Goal: Transaction & Acquisition: Purchase product/service

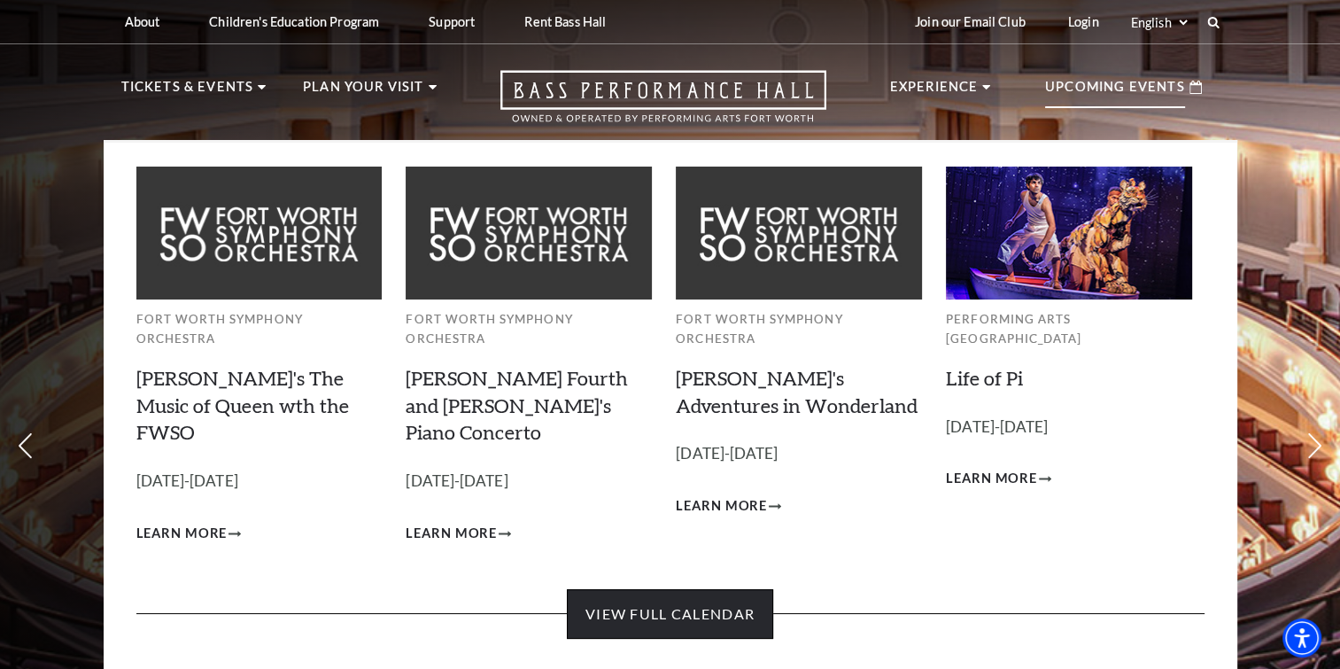
click at [679, 589] on link "View Full Calendar" at bounding box center [670, 614] width 206 height 50
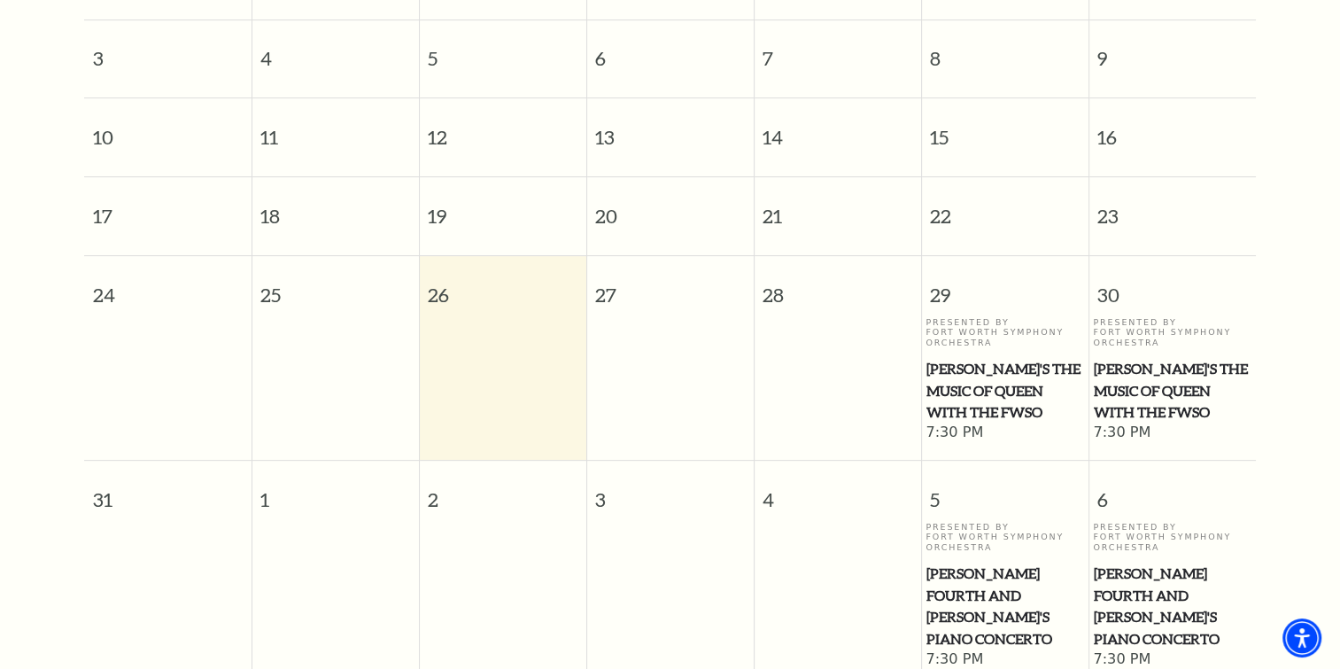
scroll to position [400, 0]
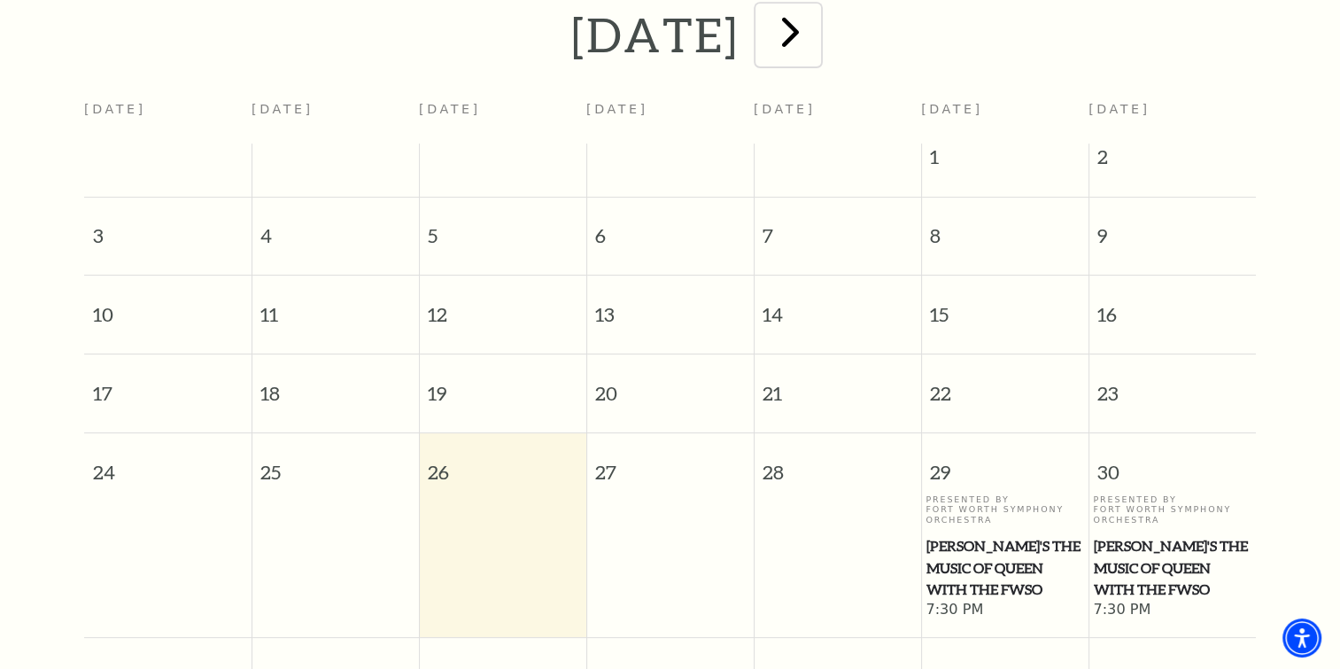
click at [816, 11] on span "next" at bounding box center [790, 31] width 50 height 50
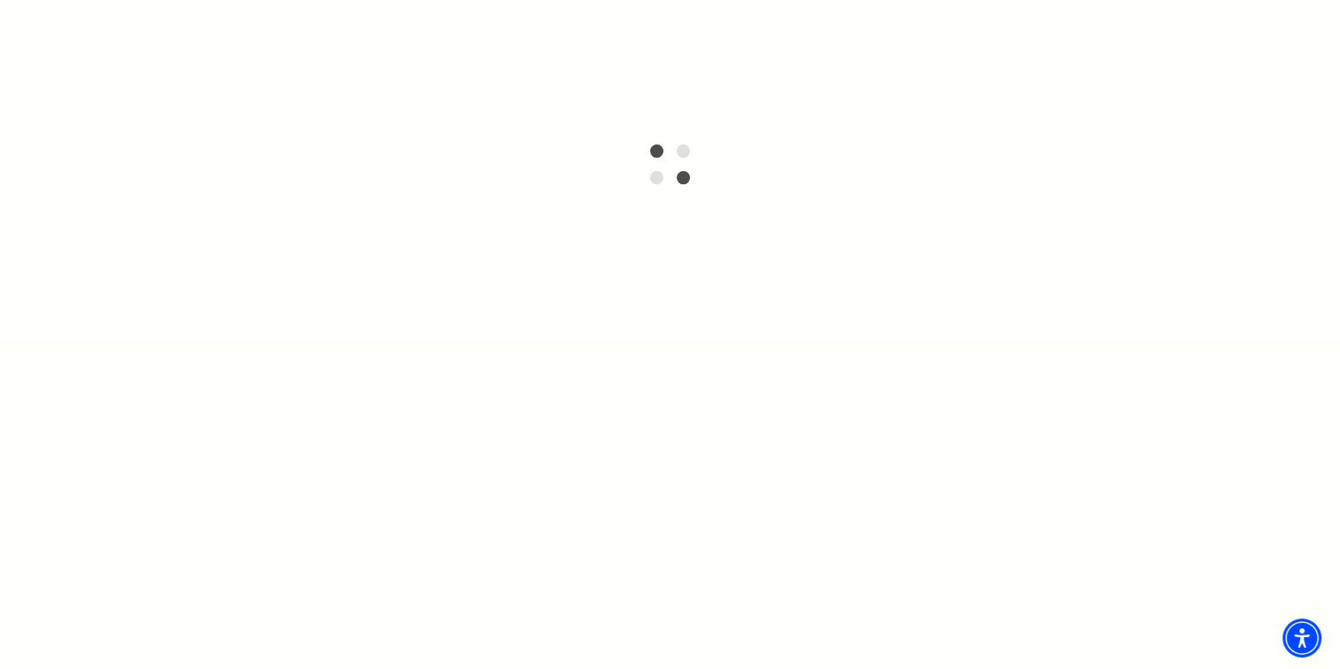
scroll to position [156, 0]
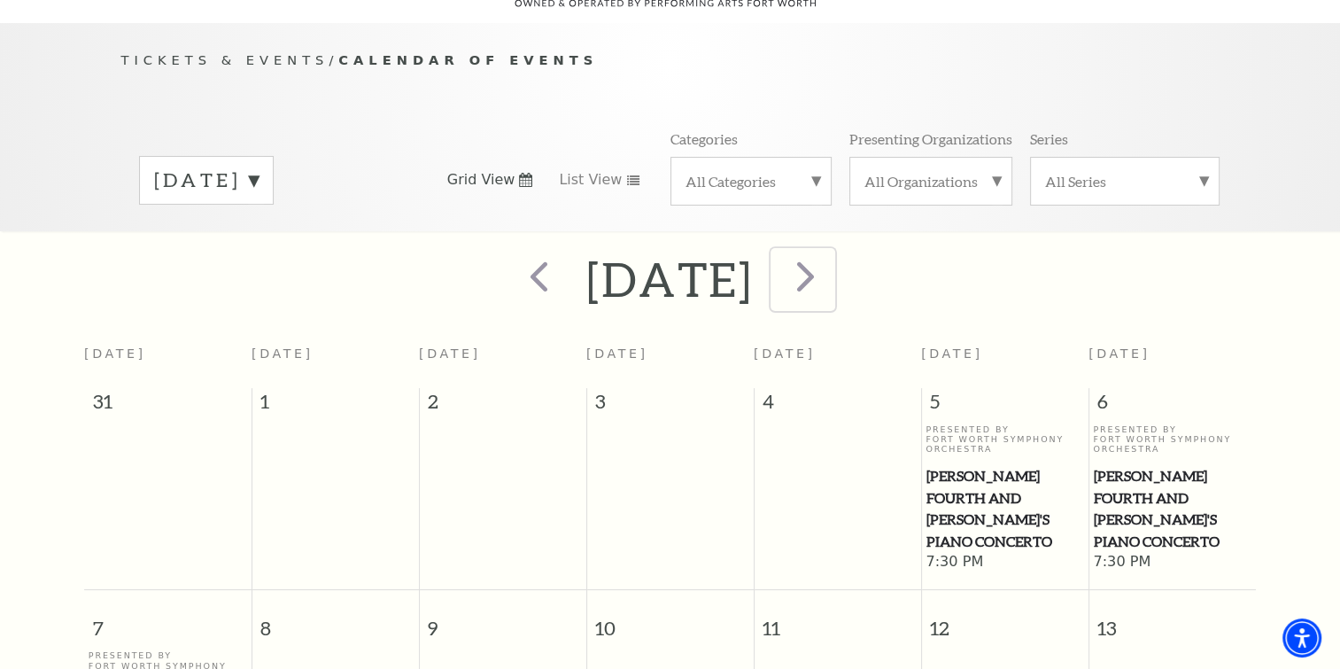
click at [831, 252] on span "next" at bounding box center [805, 276] width 50 height 50
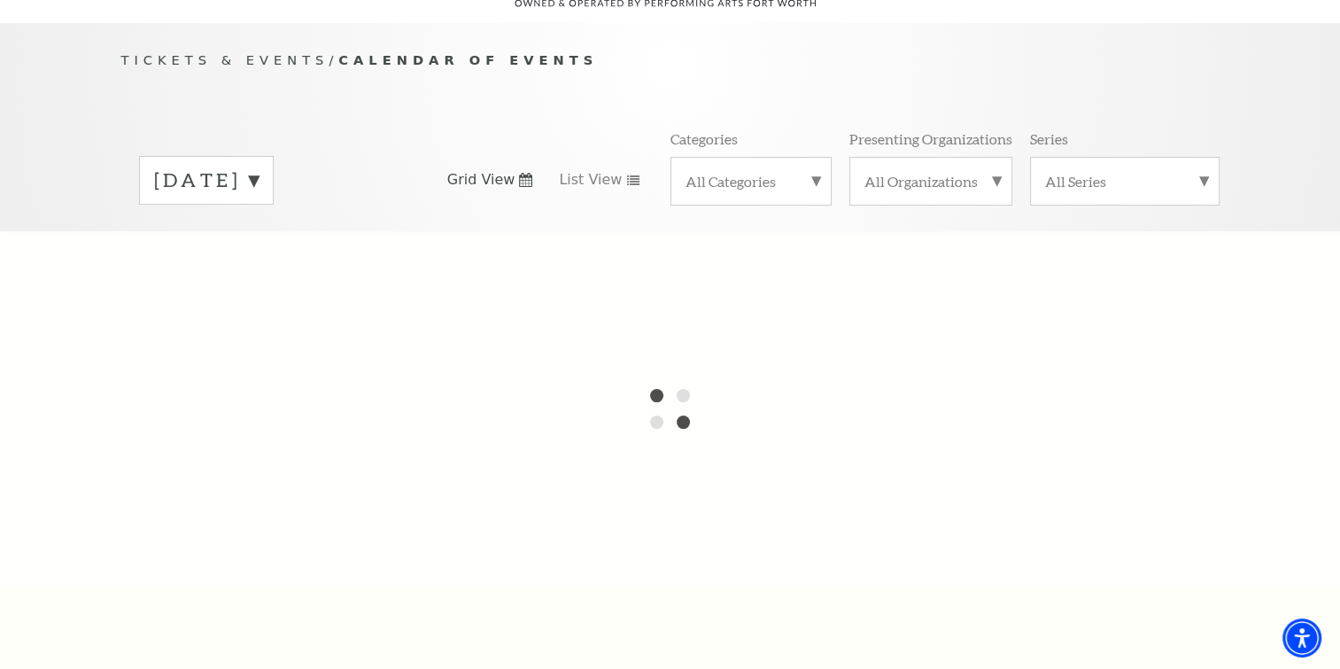
click at [259, 166] on label "September 2025" at bounding box center [206, 179] width 104 height 27
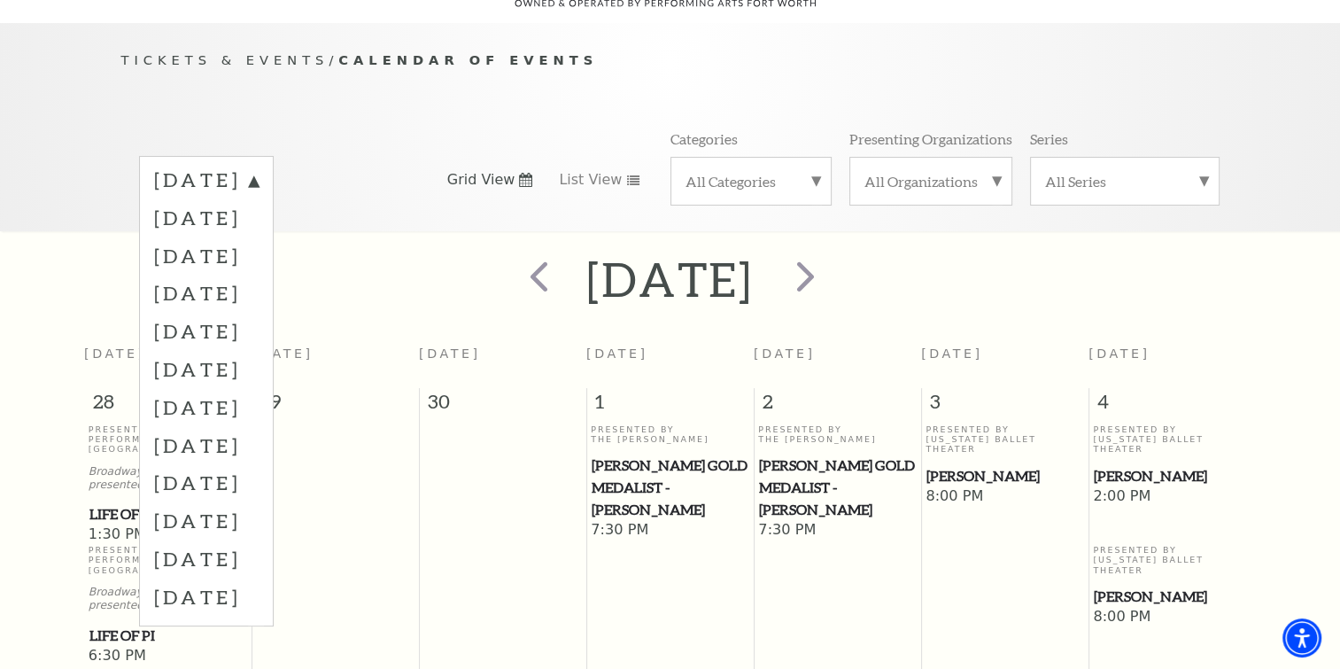
click at [259, 312] on label "December 2025" at bounding box center [206, 331] width 104 height 38
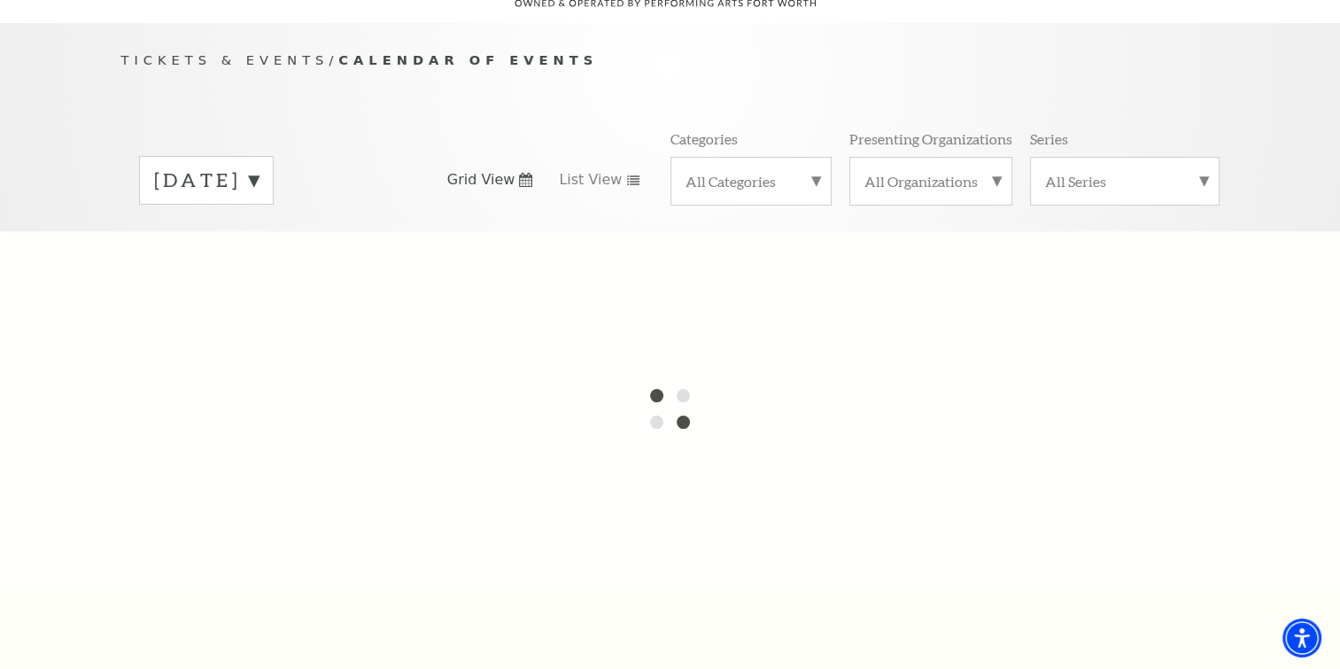
click at [259, 166] on label "October 2025" at bounding box center [206, 179] width 104 height 27
click at [249, 305] on div at bounding box center [670, 408] width 1340 height 354
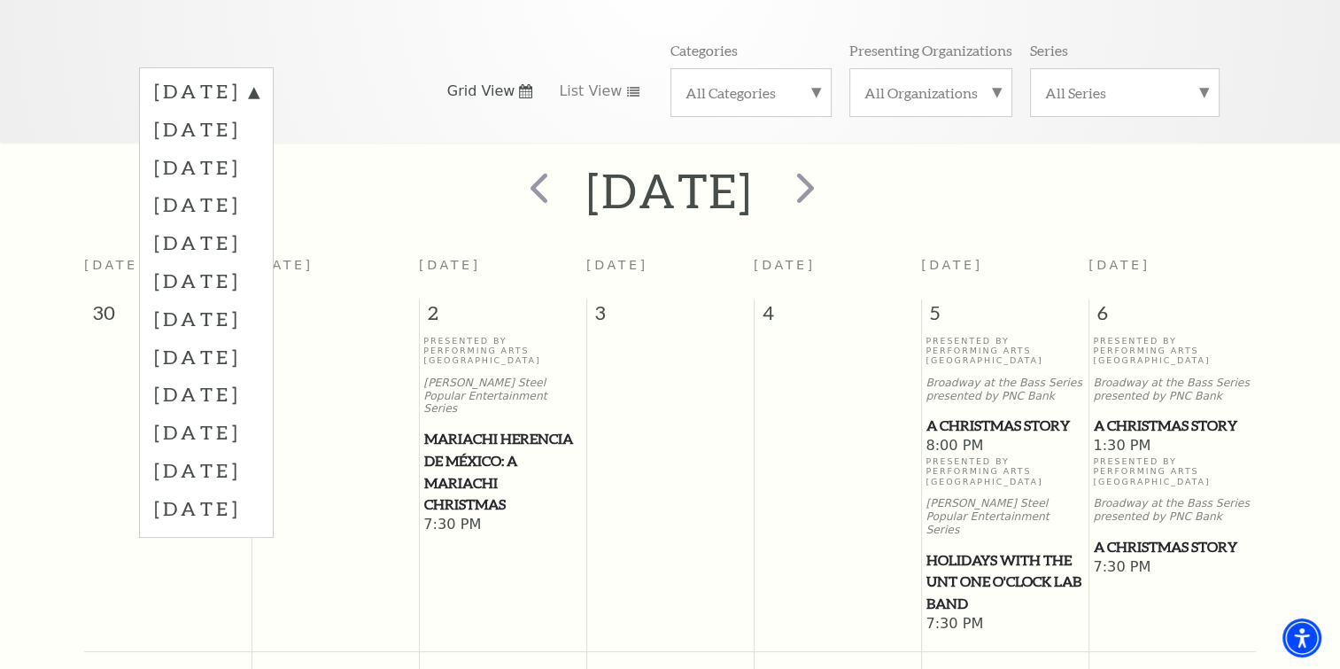
scroll to position [333, 0]
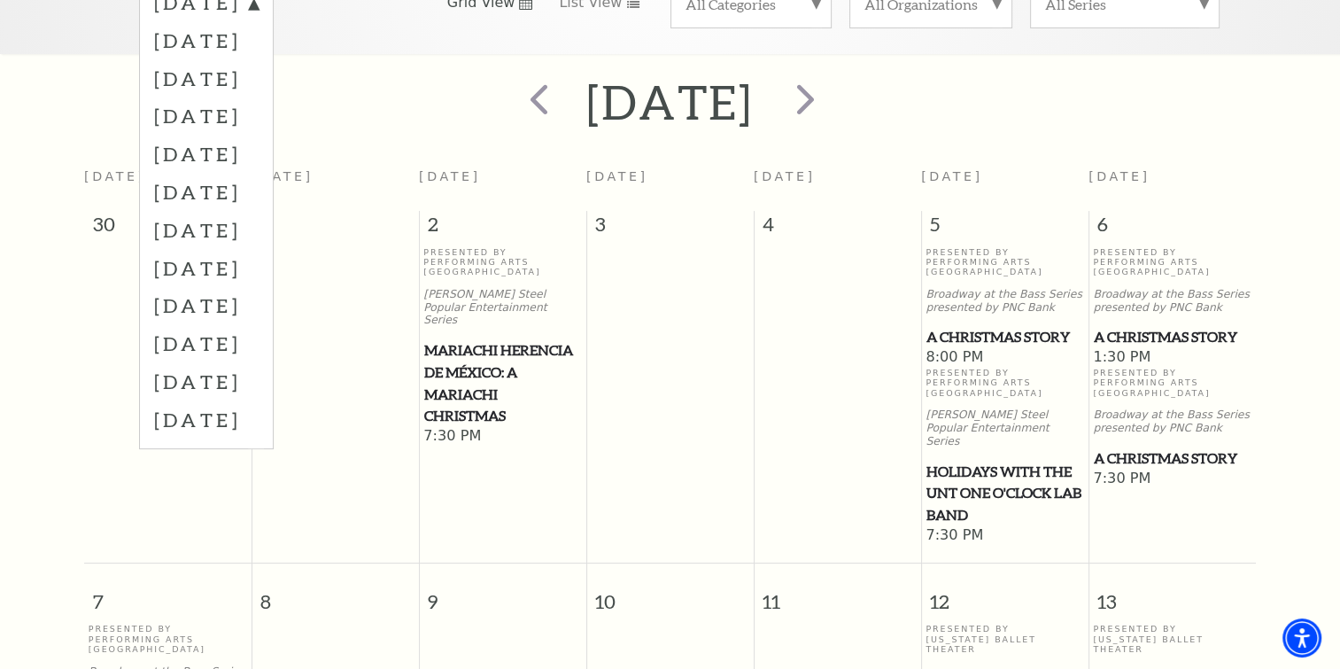
click at [1148, 326] on span "A Christmas Story" at bounding box center [1172, 337] width 157 height 22
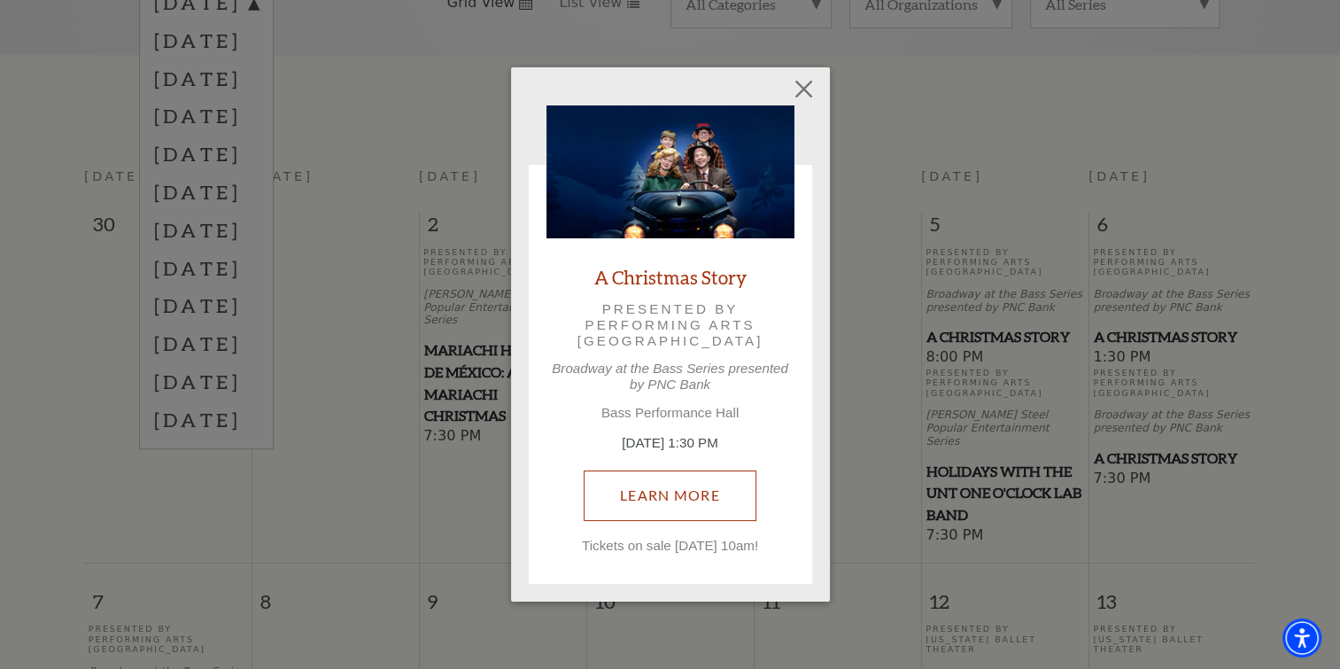
click at [665, 492] on link "Learn More" at bounding box center [670, 495] width 173 height 50
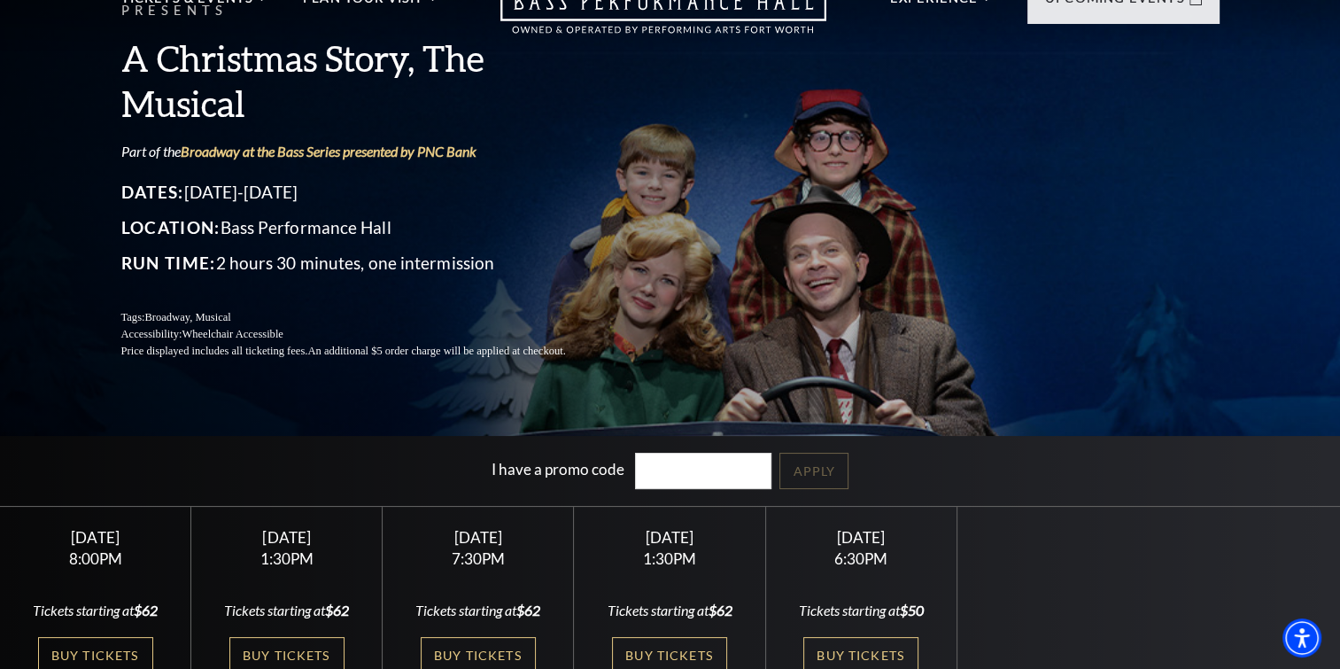
scroll to position [177, 0]
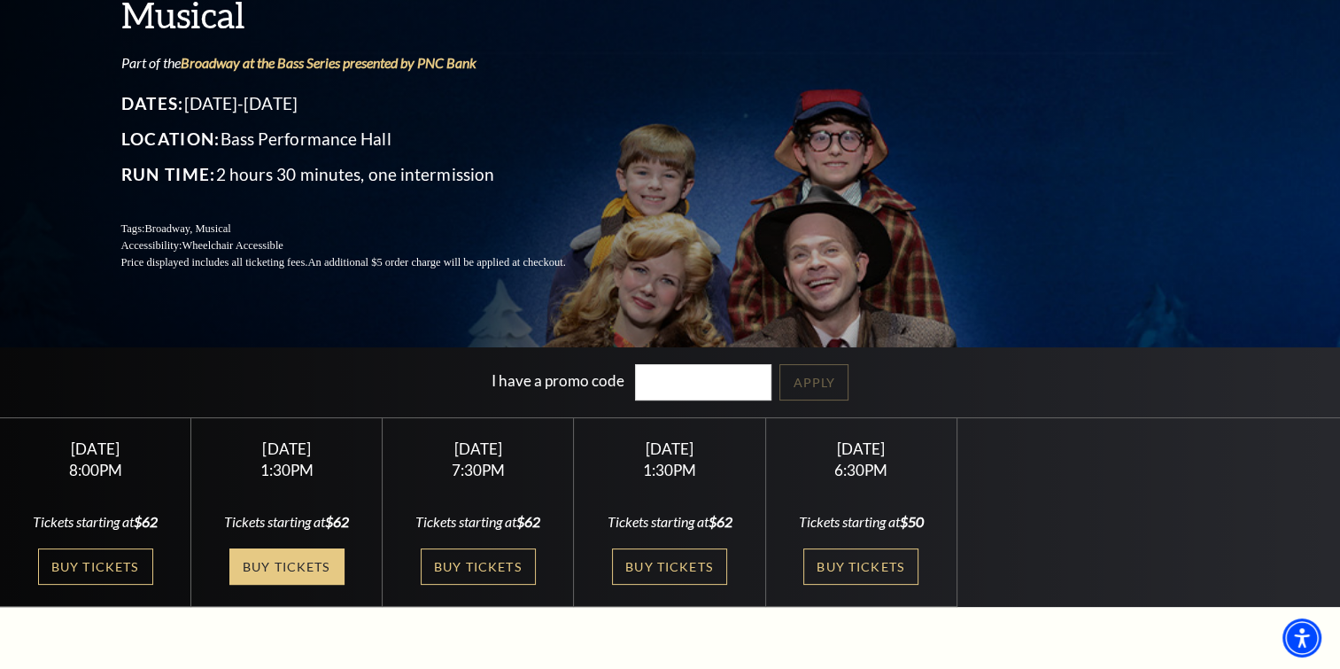
click at [285, 560] on link "Buy Tickets" at bounding box center [286, 566] width 115 height 36
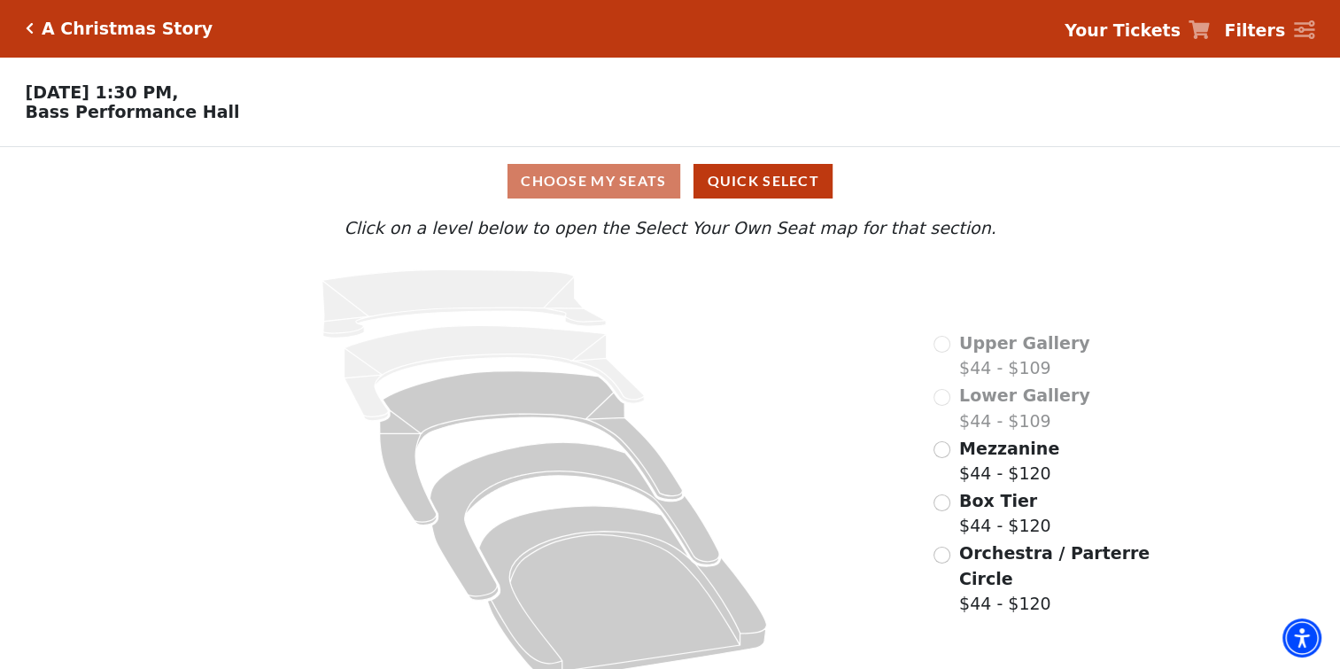
scroll to position [28, 0]
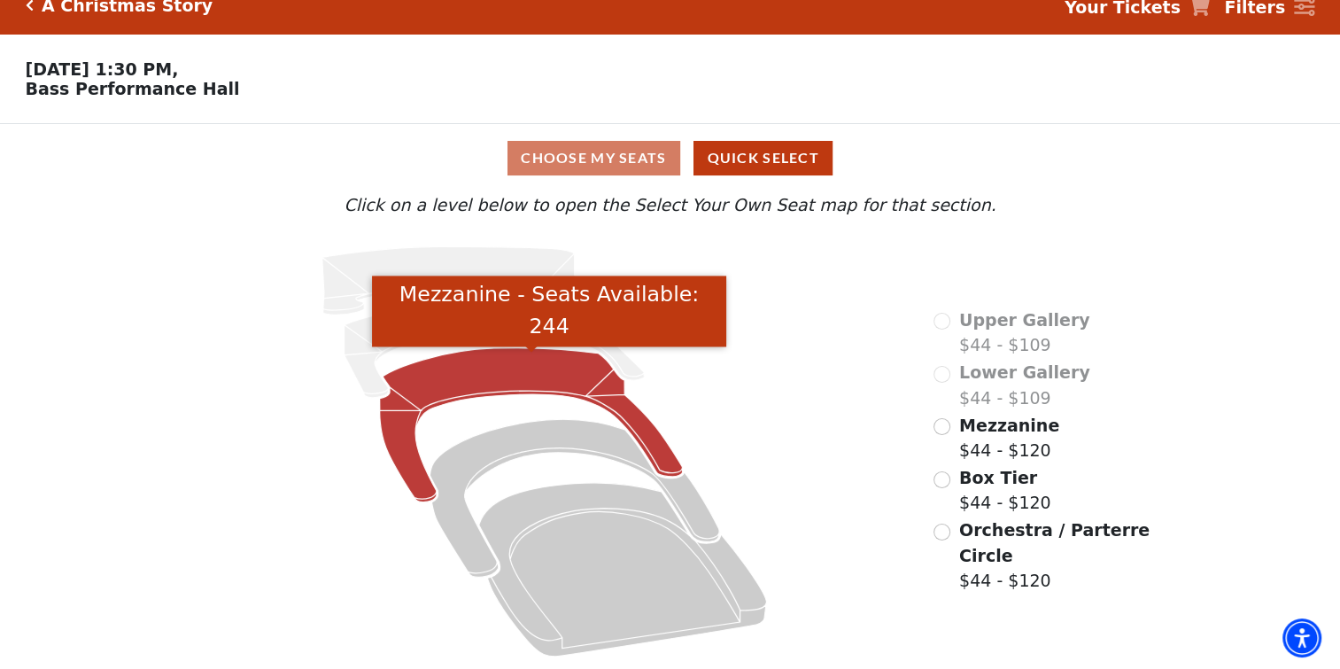
click at [496, 362] on icon "Mezzanine - Seats Available: 244" at bounding box center [531, 425] width 303 height 154
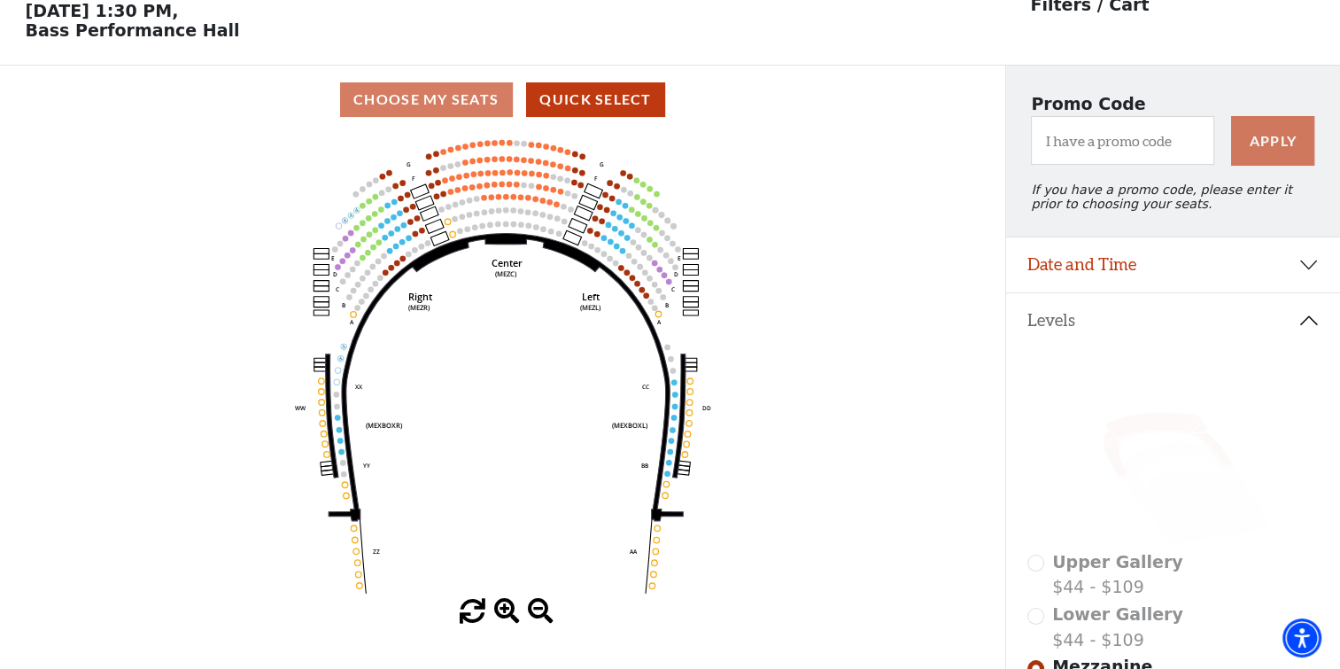
scroll to position [170, 0]
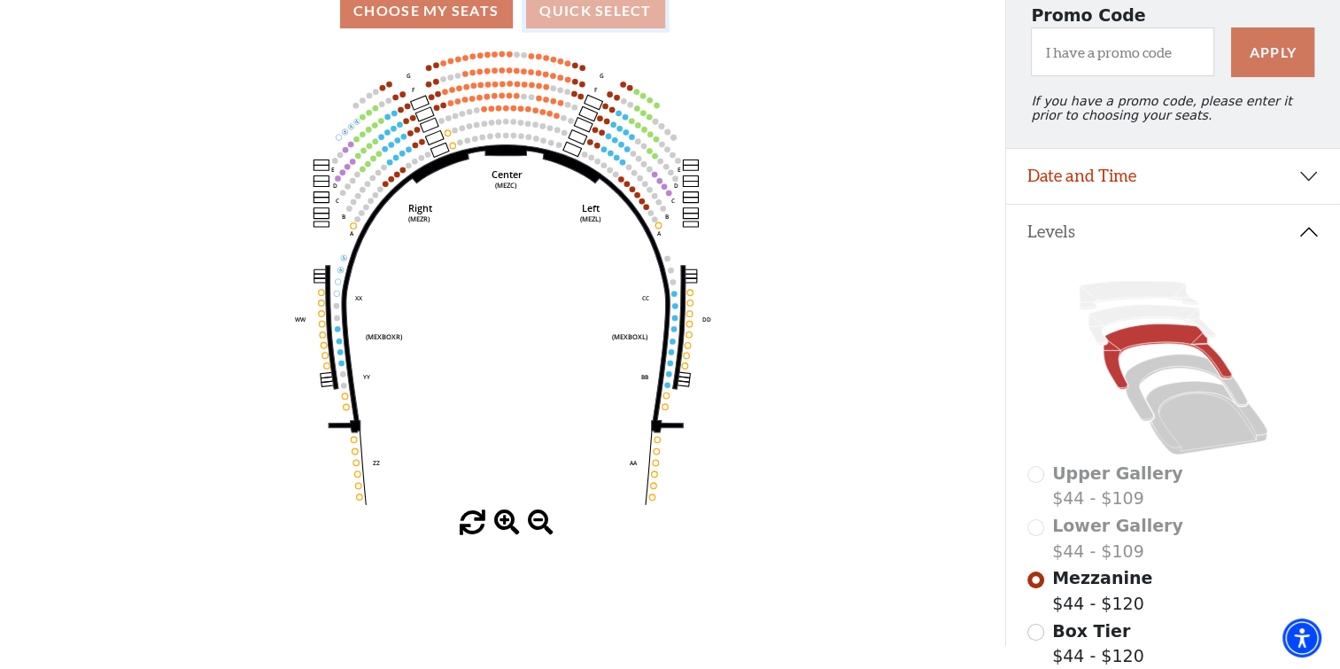
click at [588, 14] on button "Quick Select" at bounding box center [595, 11] width 139 height 35
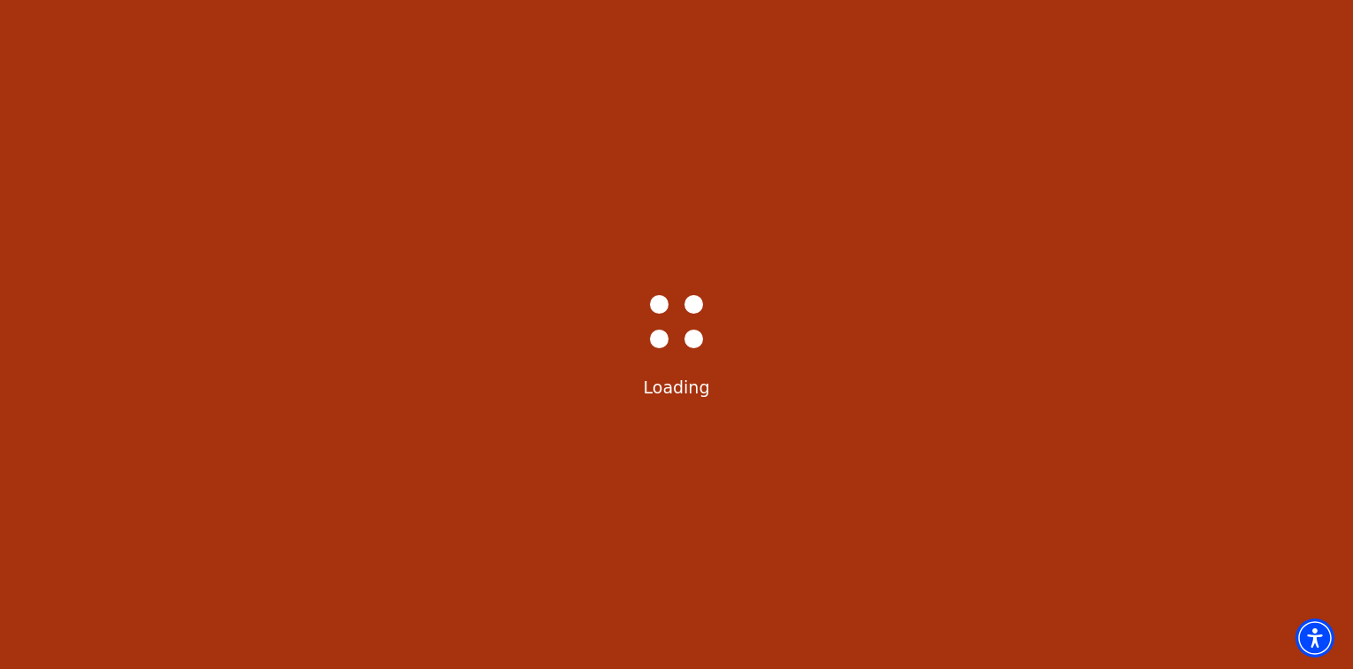
select select "6296"
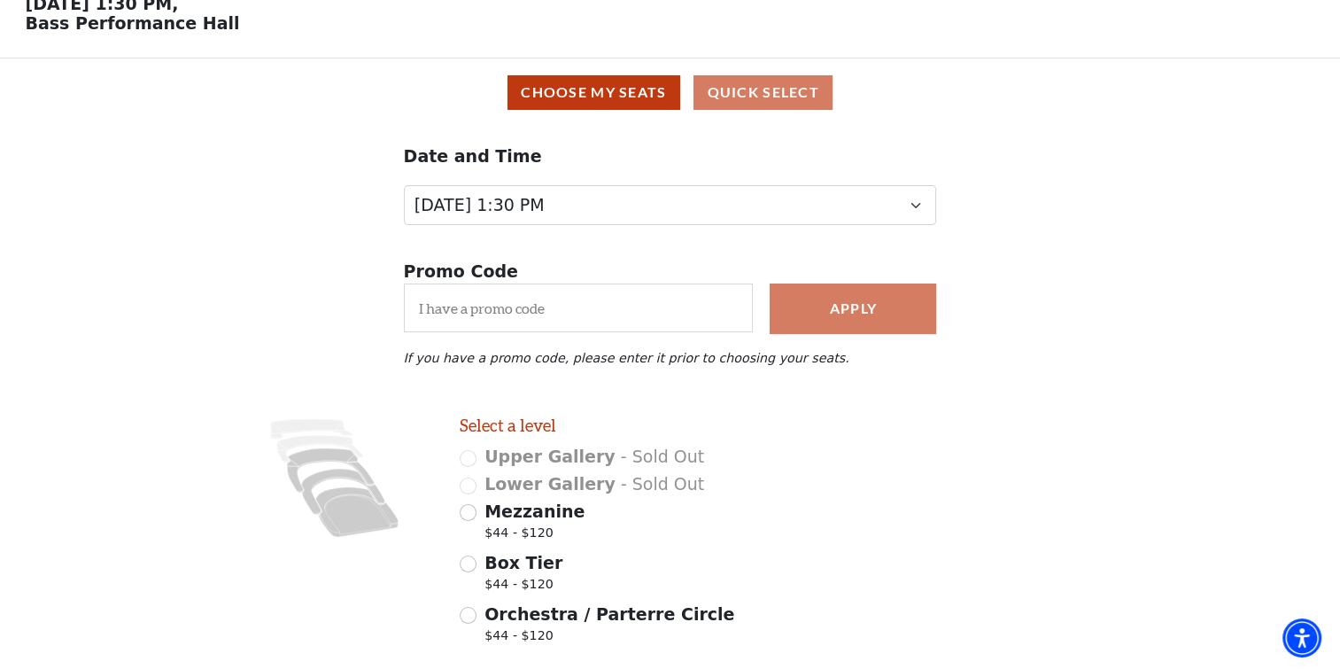
scroll to position [177, 0]
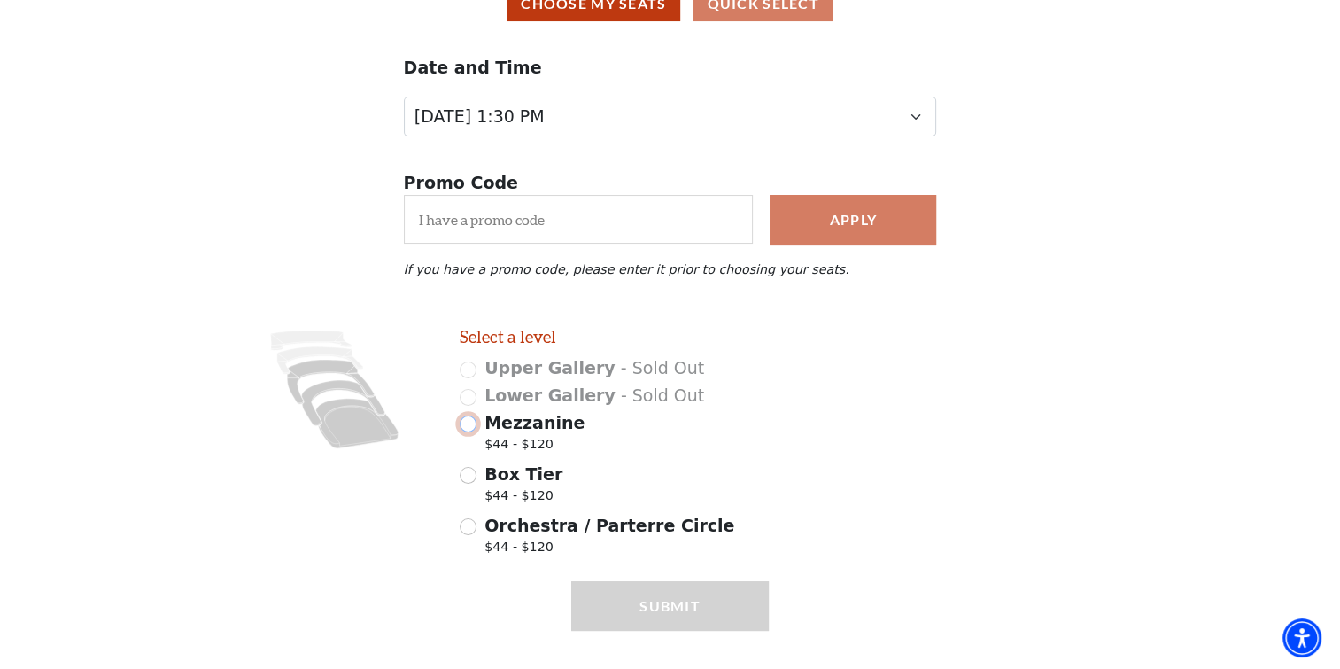
click at [473, 432] on input "Mezzanine $44 - $120" at bounding box center [468, 423] width 17 height 17
radio input "true"
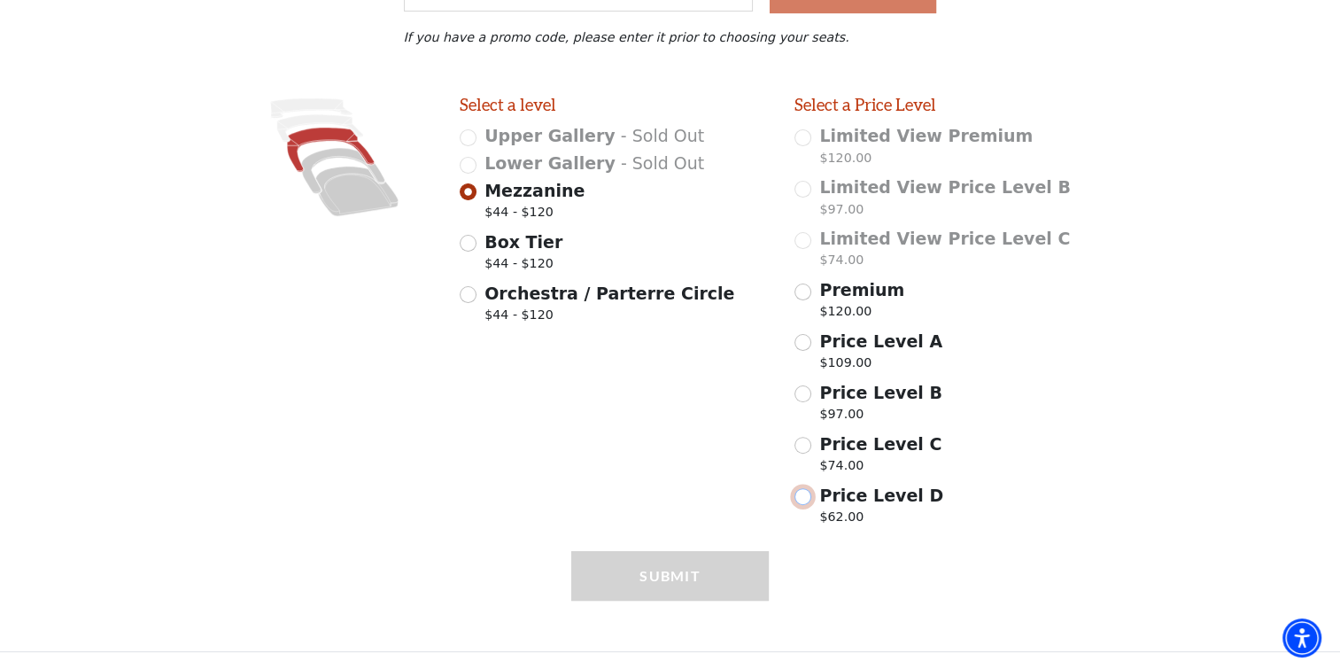
click at [801, 499] on input "Price Level D $62.00" at bounding box center [802, 496] width 17 height 17
radio input "true"
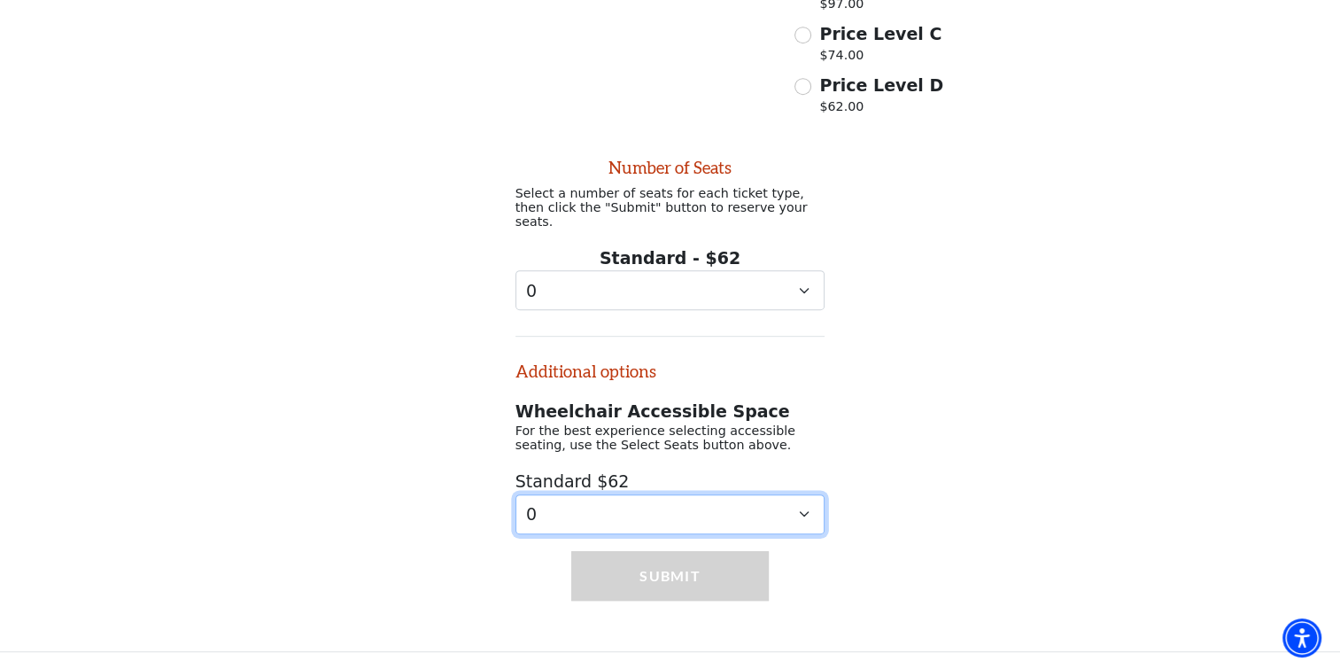
click at [806, 512] on select "0 1 2 3 4 5 6 7" at bounding box center [670, 514] width 310 height 40
click at [802, 510] on select "0 1 2 3 4 5 6 7" at bounding box center [670, 514] width 310 height 40
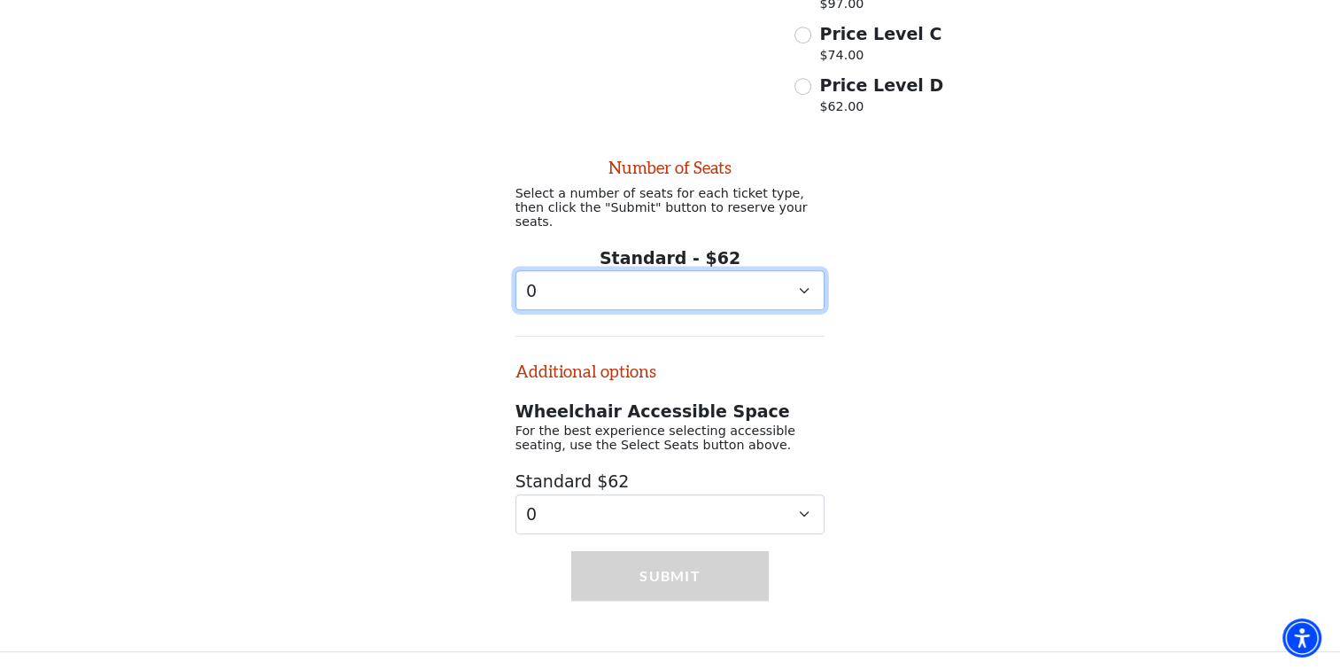
click at [804, 281] on select "0 1 2 3 4 5 6 7 8 9" at bounding box center [670, 290] width 310 height 40
select select "8"
click at [515, 270] on select "0 1 2 3 4 5 6 7 8 9" at bounding box center [670, 290] width 310 height 40
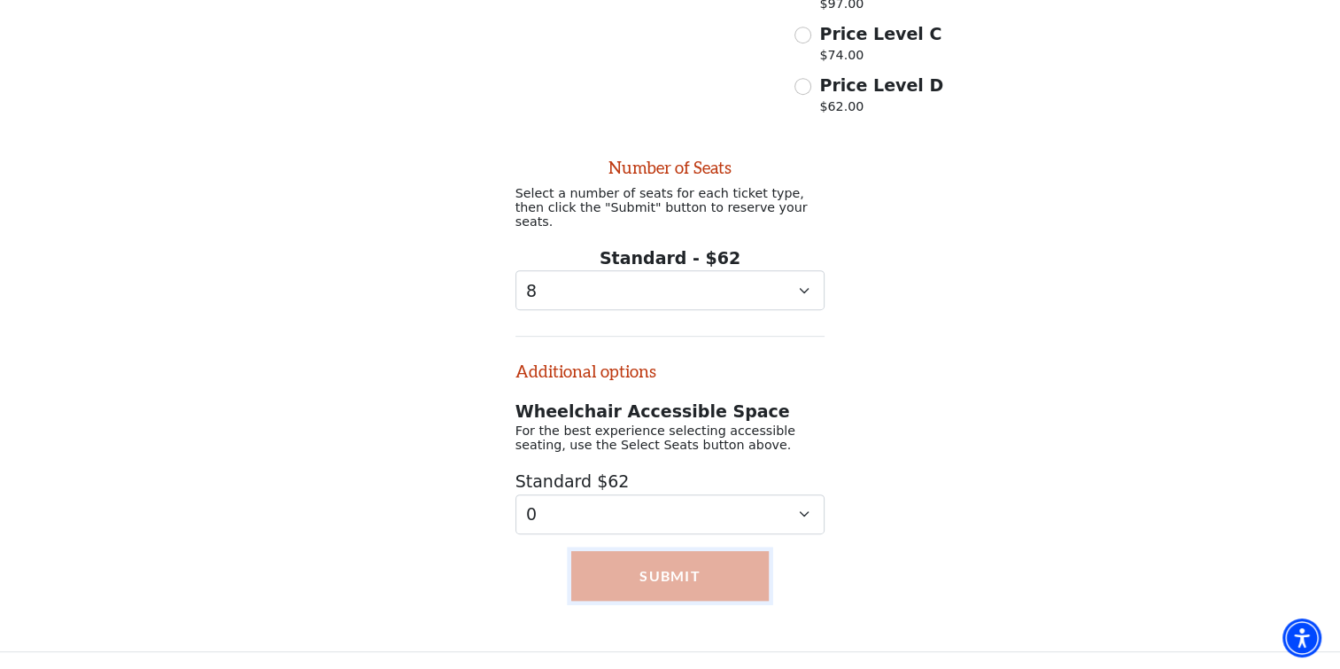
click at [660, 569] on button "Submit" at bounding box center [670, 576] width 198 height 50
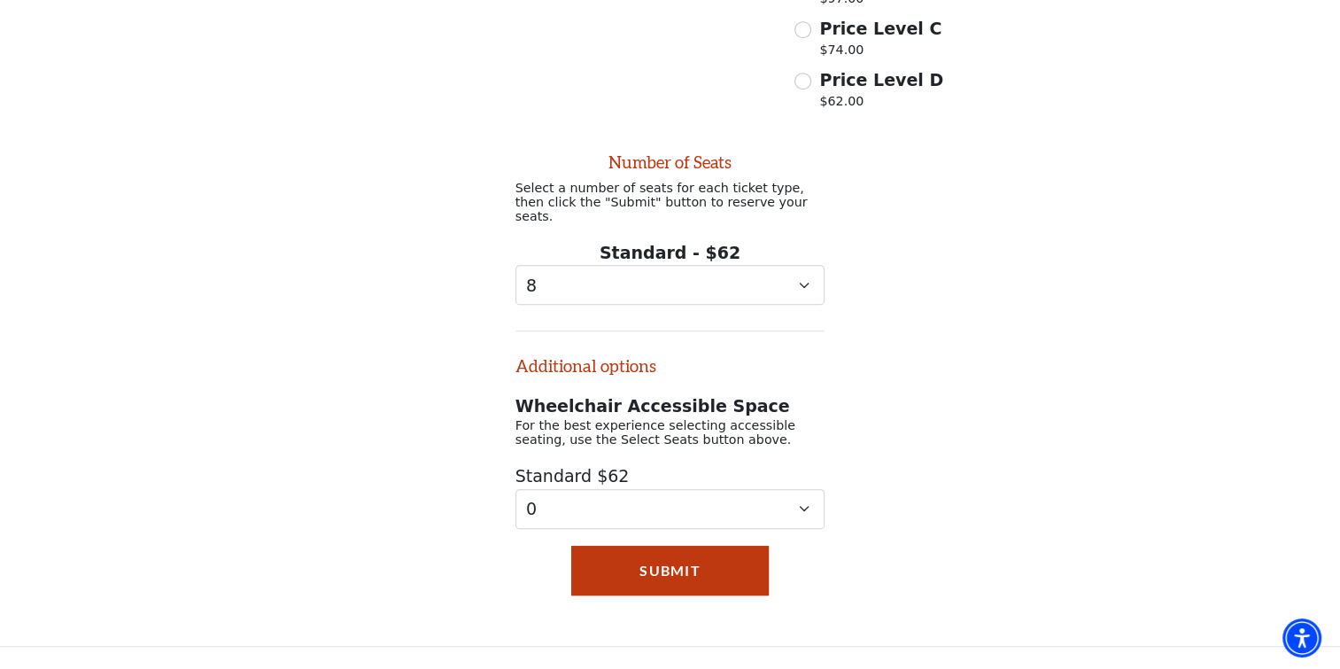
scroll to position [913, 0]
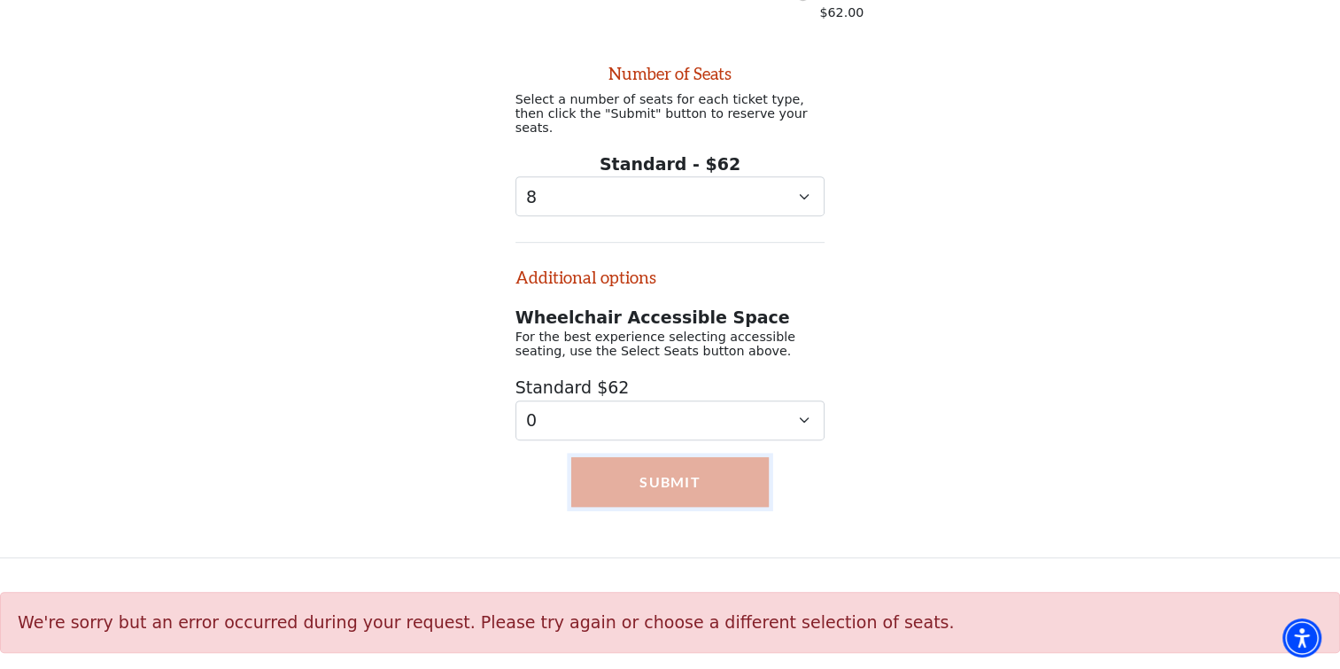
click at [653, 479] on button "Submit" at bounding box center [670, 482] width 198 height 50
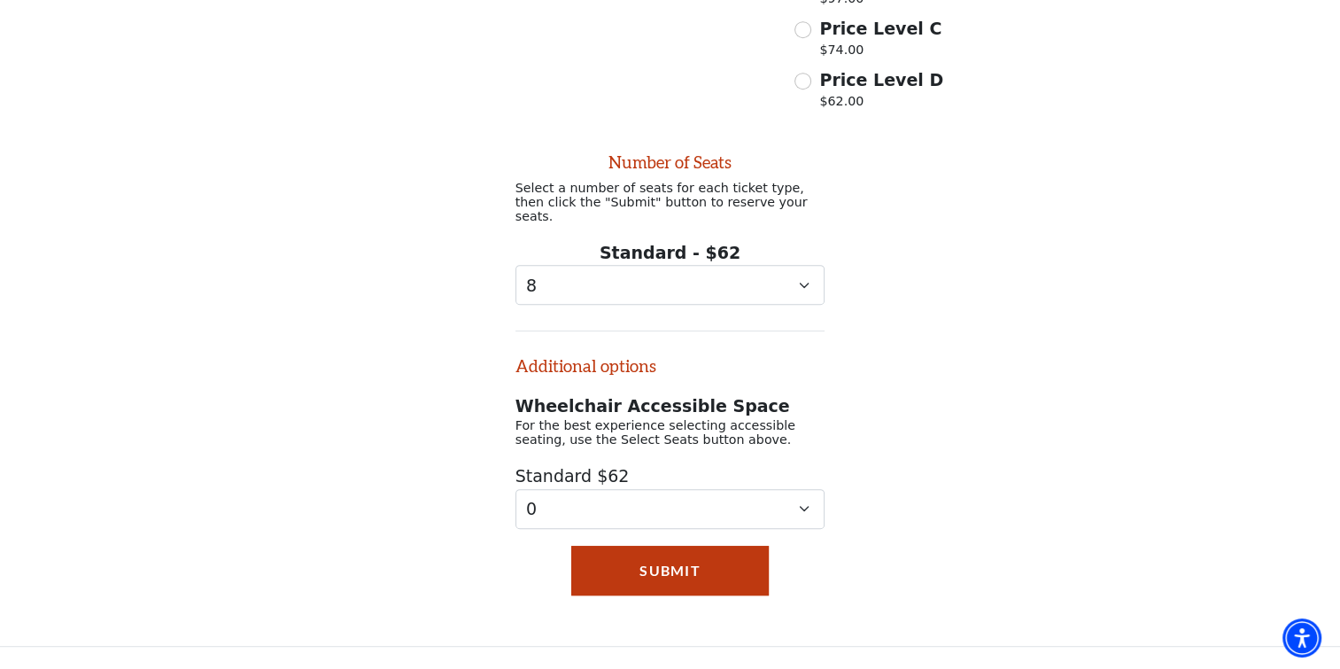
scroll to position [736, 0]
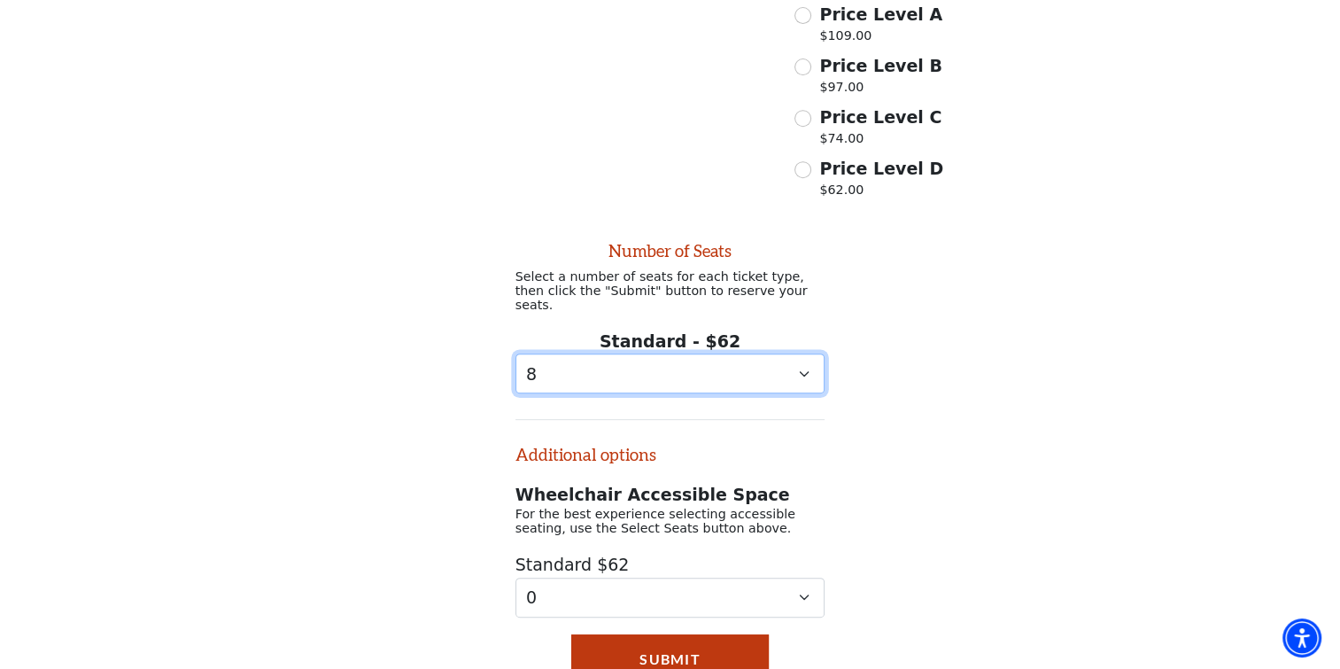
click at [801, 369] on select "0 1 2 3 4 5 6 7 8 9" at bounding box center [670, 373] width 310 height 40
click at [515, 353] on select "0 1 2 3 4 5 6 7 8 9" at bounding box center [670, 373] width 310 height 40
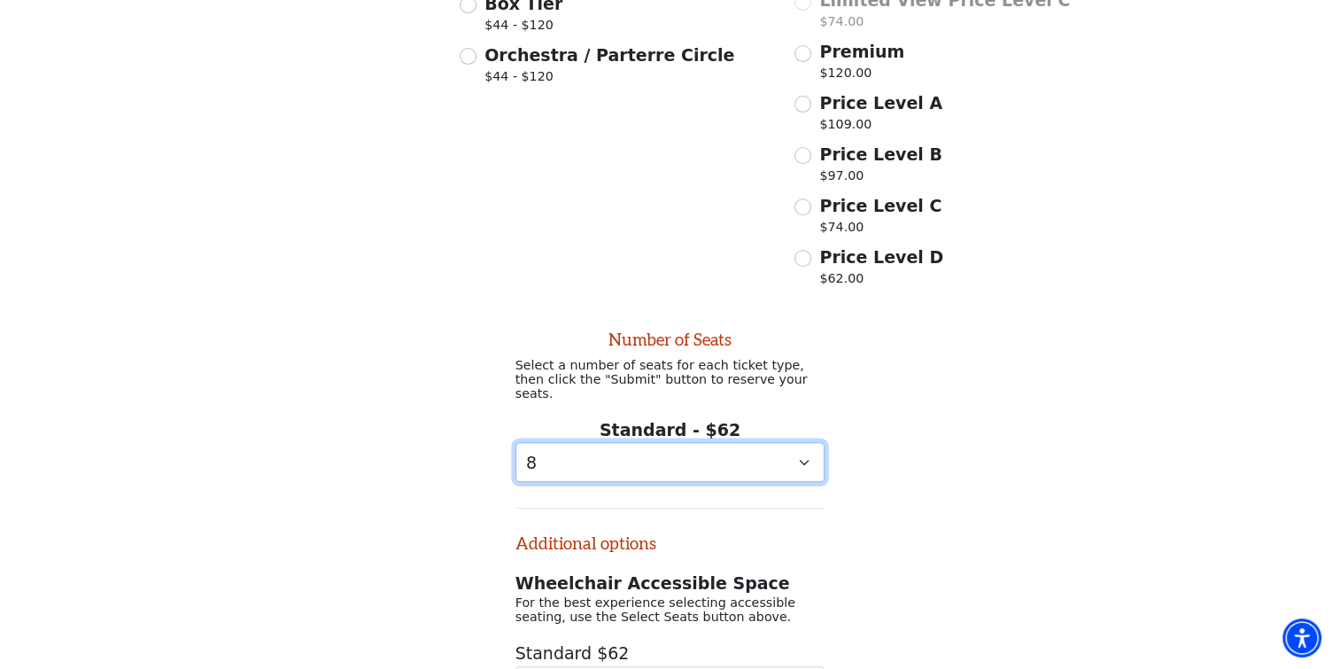
scroll to position [470, 0]
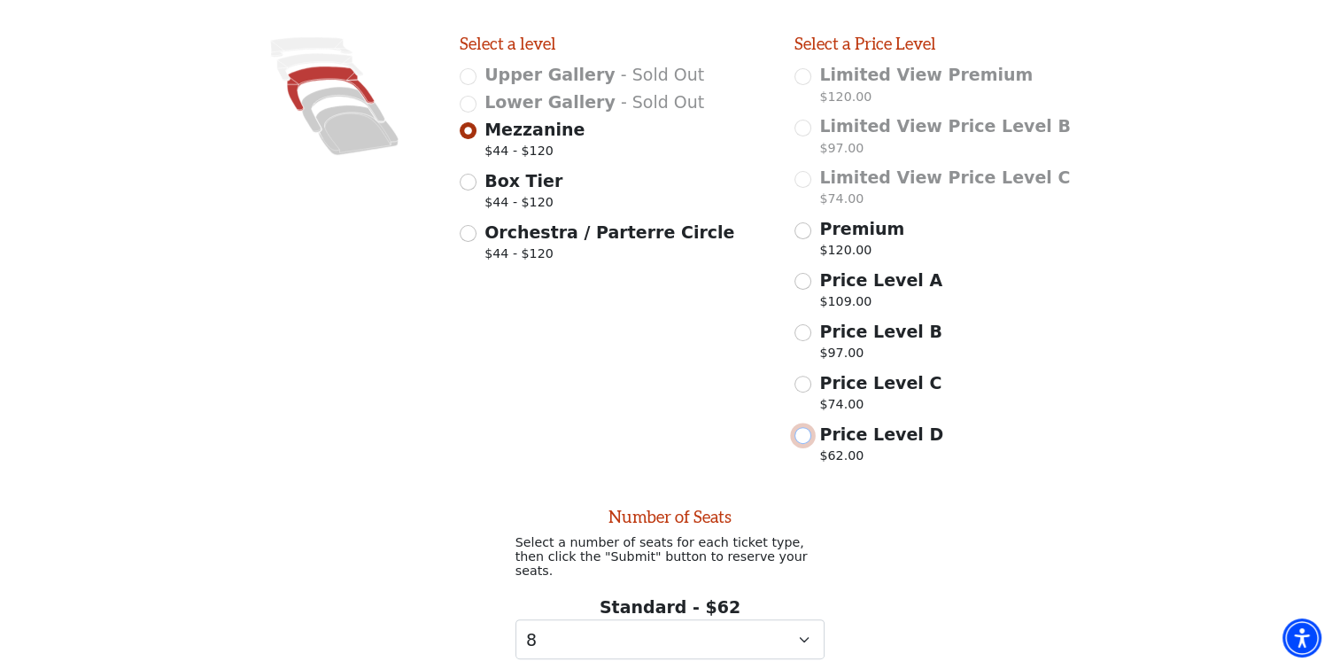
click at [802, 442] on input "Price Level D $62.00" at bounding box center [802, 435] width 17 height 17
radio input "true"
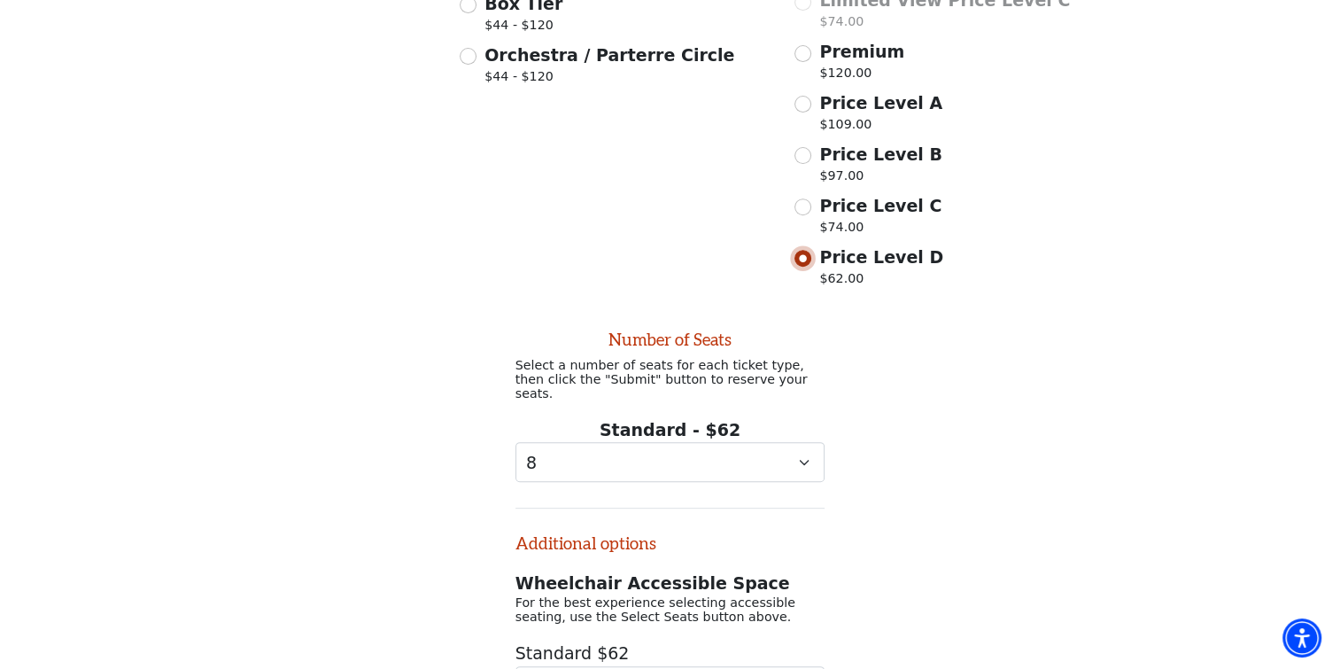
scroll to position [824, 0]
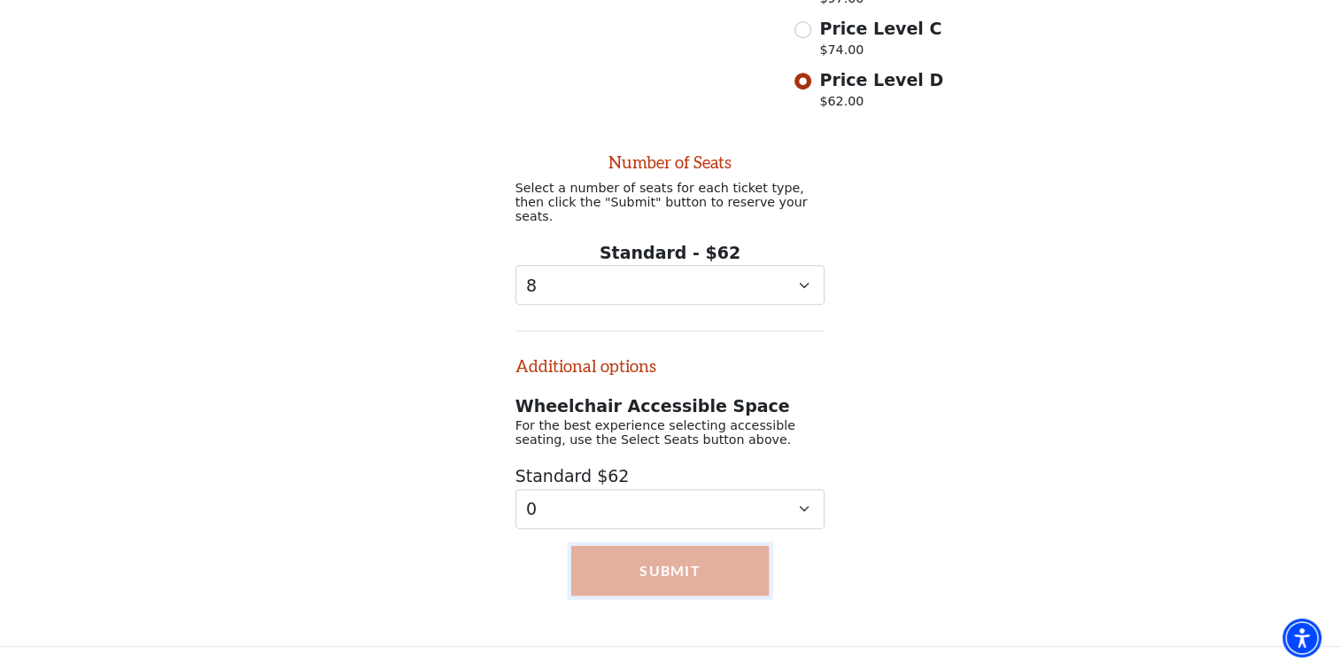
click at [681, 568] on button "Submit" at bounding box center [670, 571] width 198 height 50
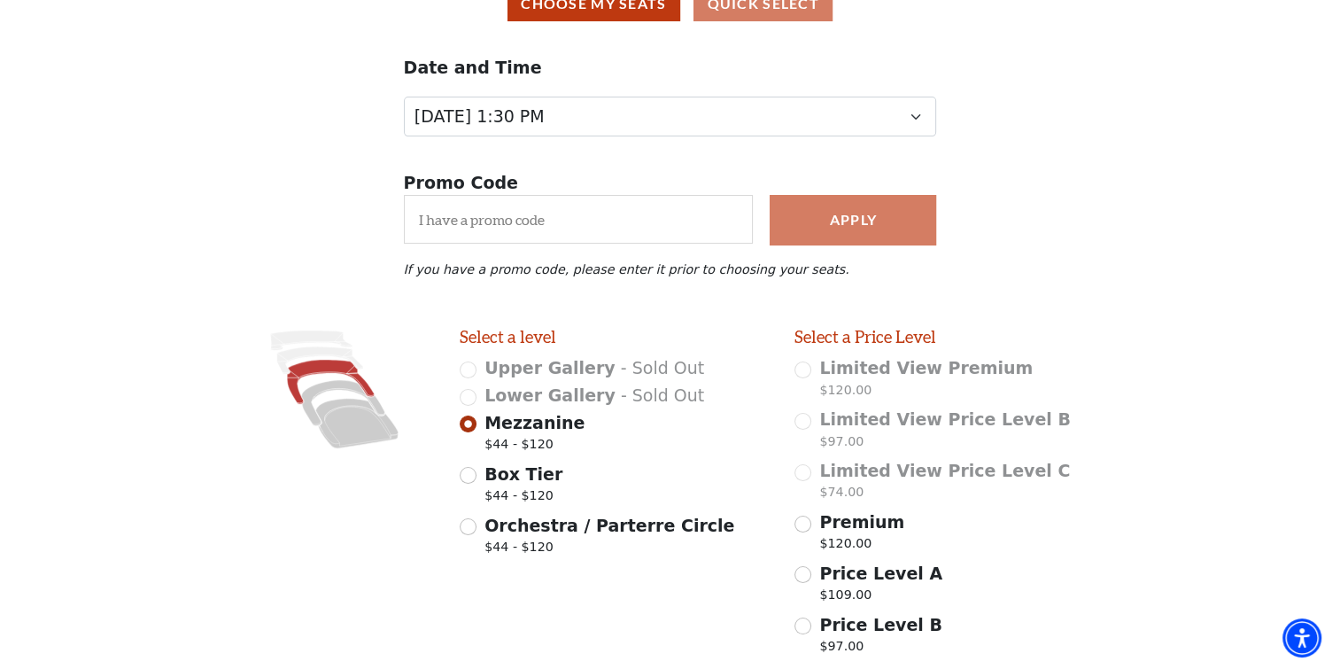
scroll to position [89, 0]
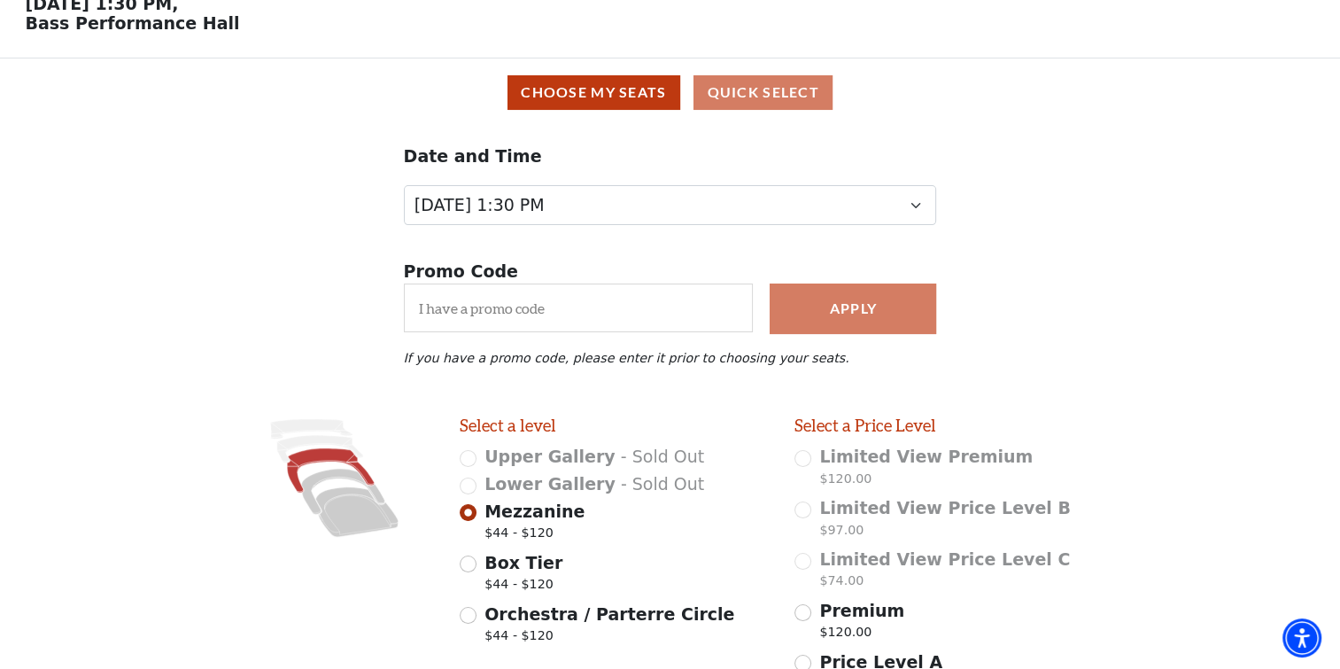
click at [762, 101] on div "Choose My Seats Quick Select" at bounding box center [669, 92] width 1315 height 35
click at [606, 99] on button "Choose My Seats" at bounding box center [593, 92] width 173 height 35
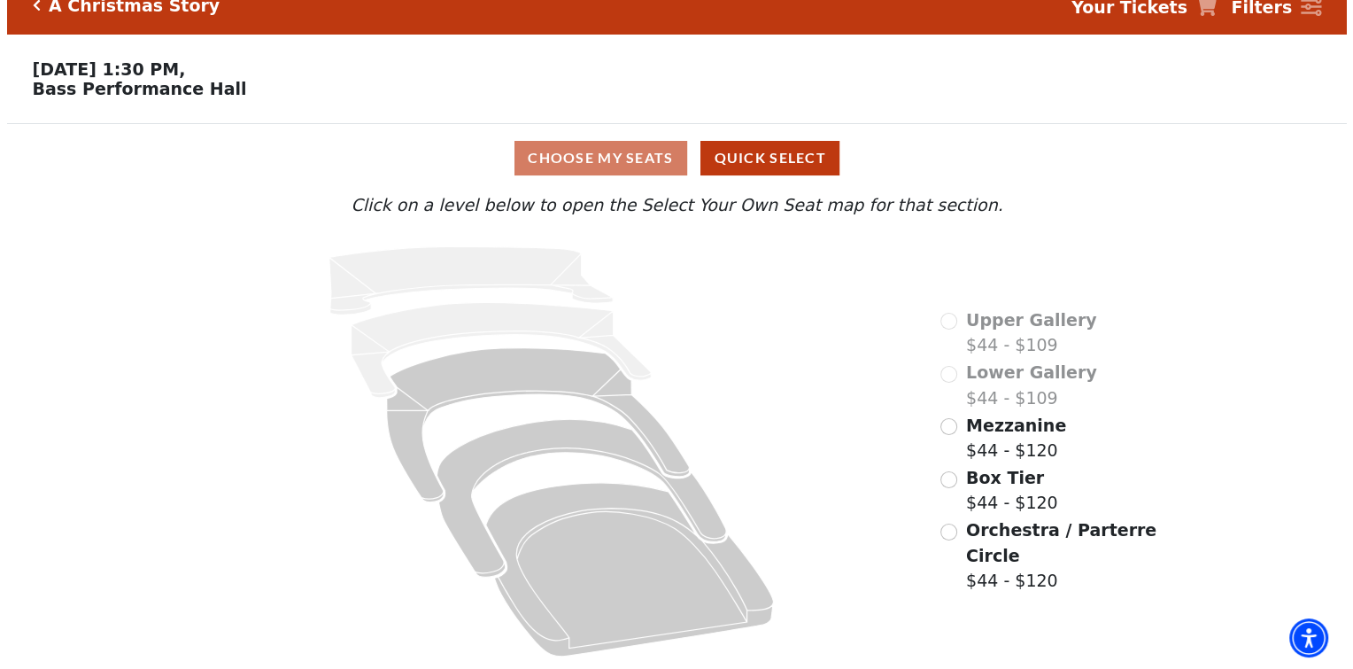
scroll to position [0, 0]
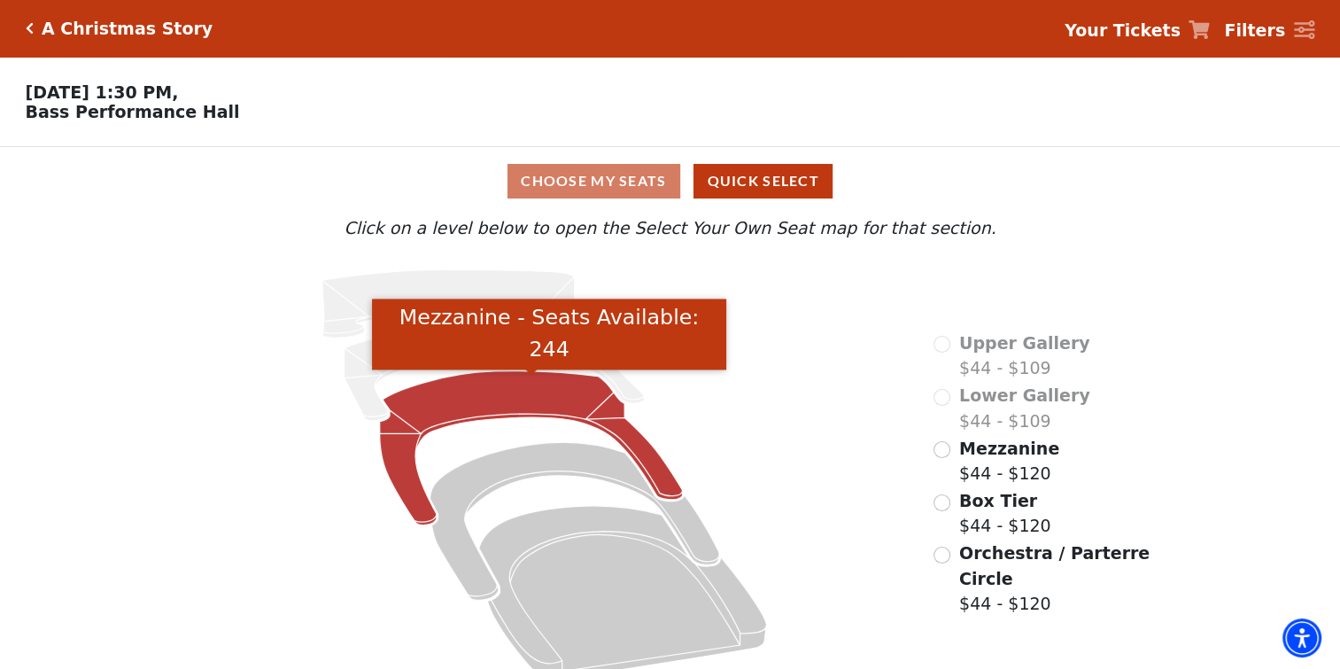
click at [489, 402] on icon "Mezzanine - Seats Available: 244" at bounding box center [531, 448] width 303 height 154
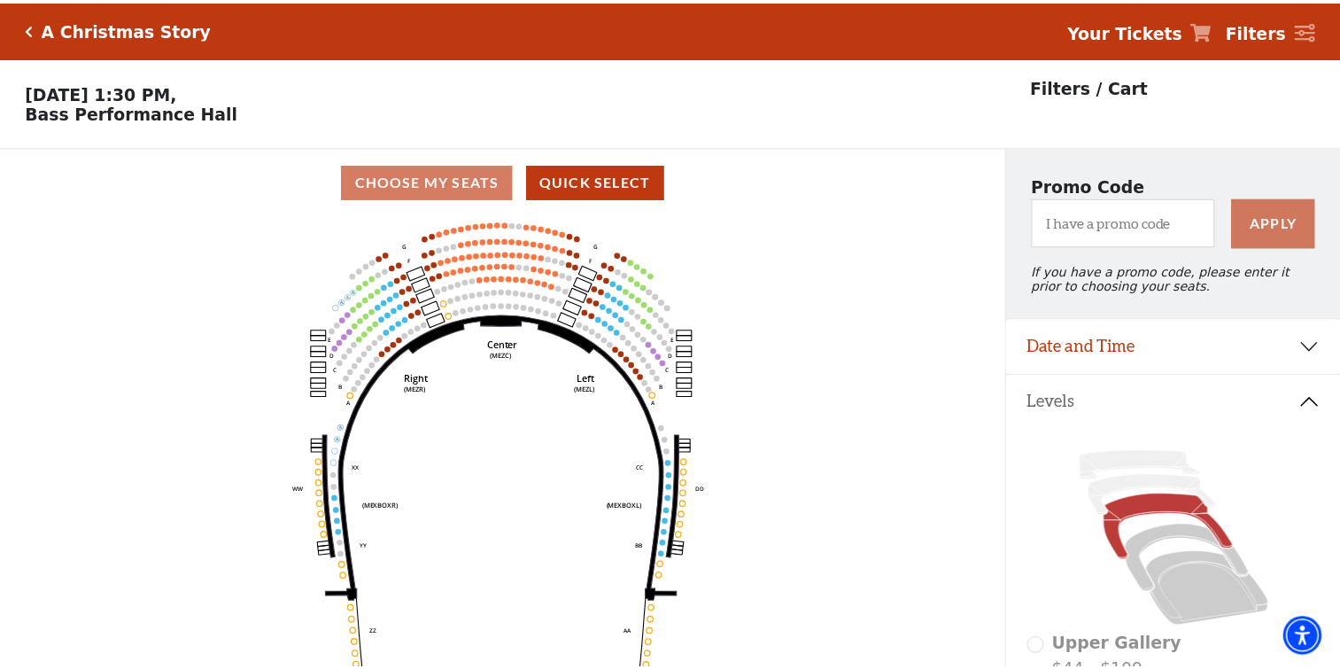
scroll to position [81, 0]
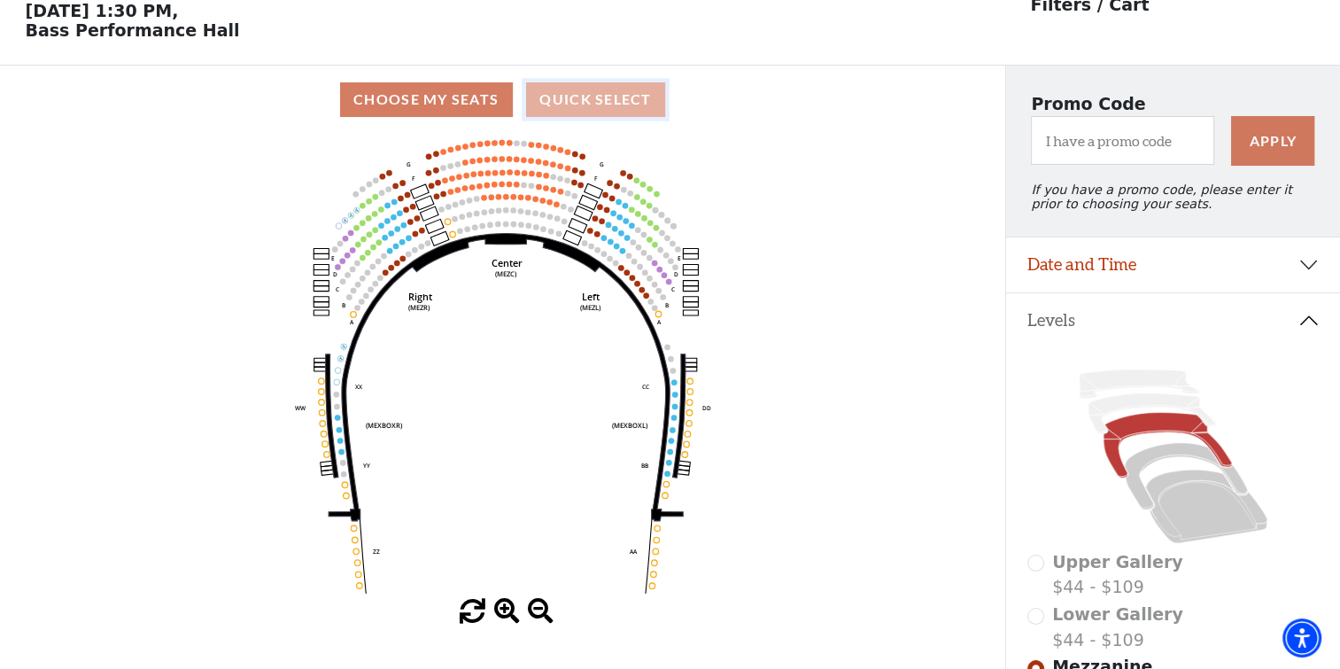
click at [585, 96] on button "Quick Select" at bounding box center [595, 99] width 139 height 35
select select "6296"
select select "8"
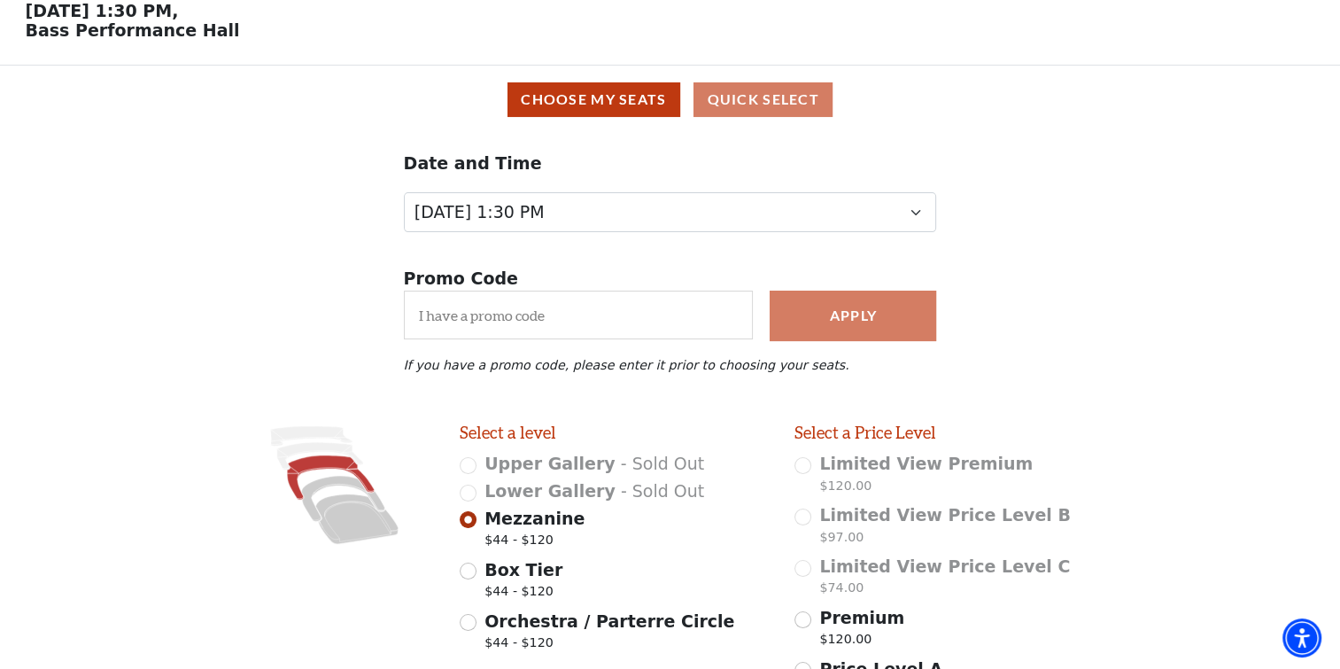
scroll to position [415, 0]
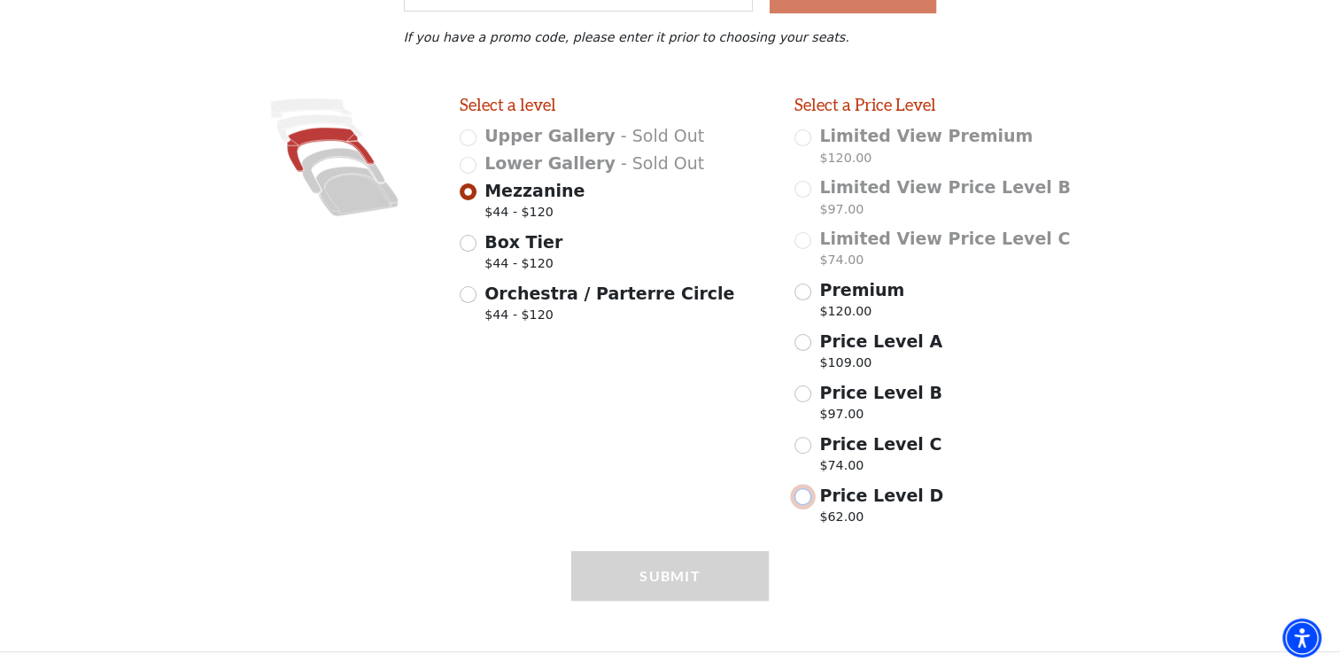
click at [802, 493] on input "Price Level D $62.00" at bounding box center [802, 496] width 17 height 17
radio input "true"
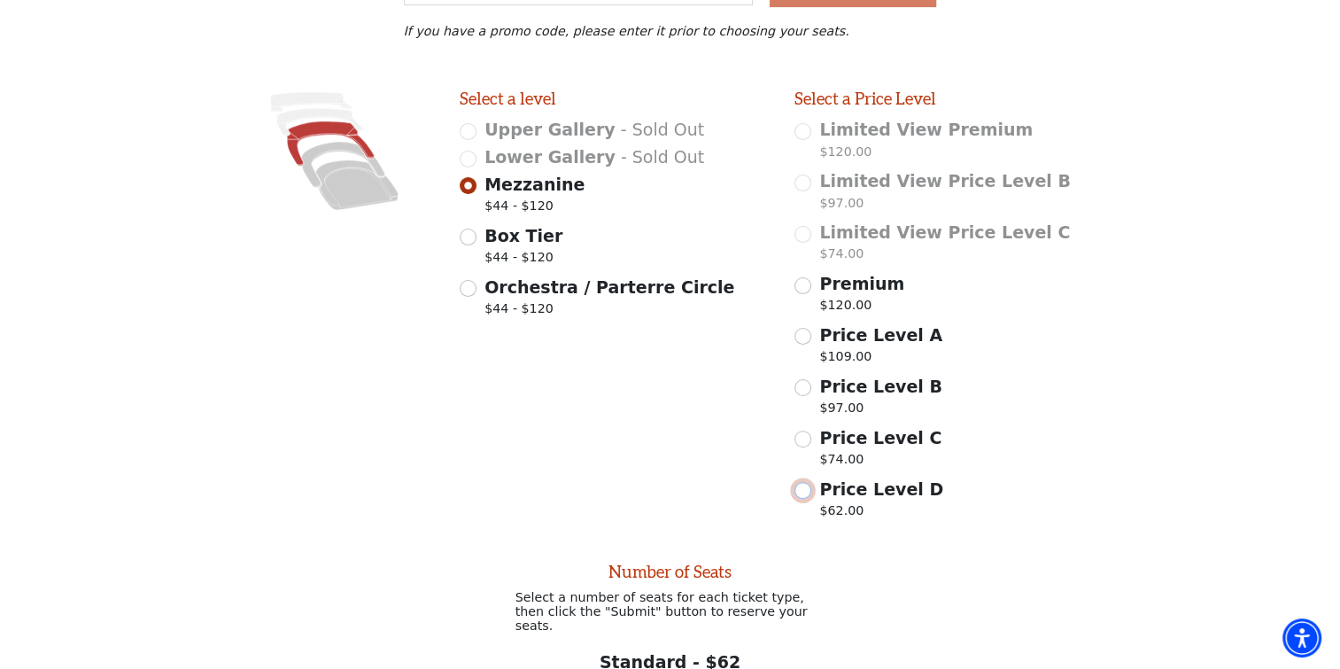
scroll to position [819, 0]
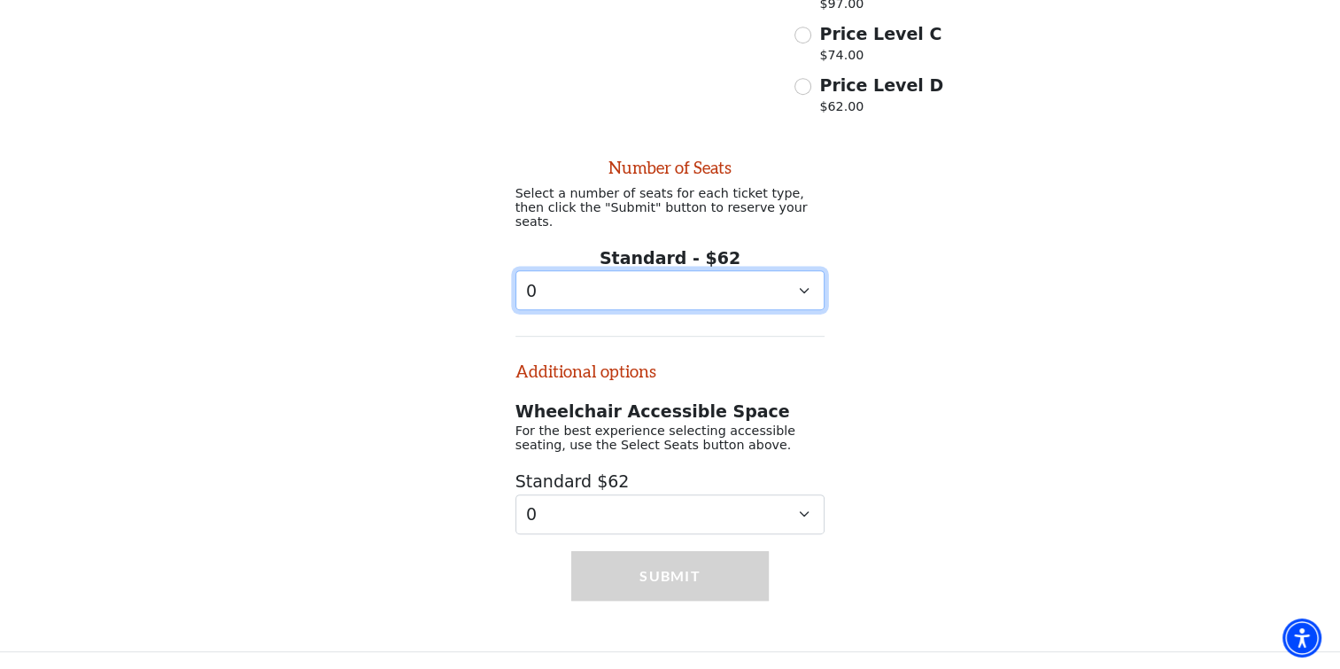
click at [798, 282] on select "0 1 2 3 4 5 6 7 8 9" at bounding box center [670, 290] width 310 height 40
select select "8"
click at [515, 270] on select "0 1 2 3 4 5 6 7 8 9" at bounding box center [670, 290] width 310 height 40
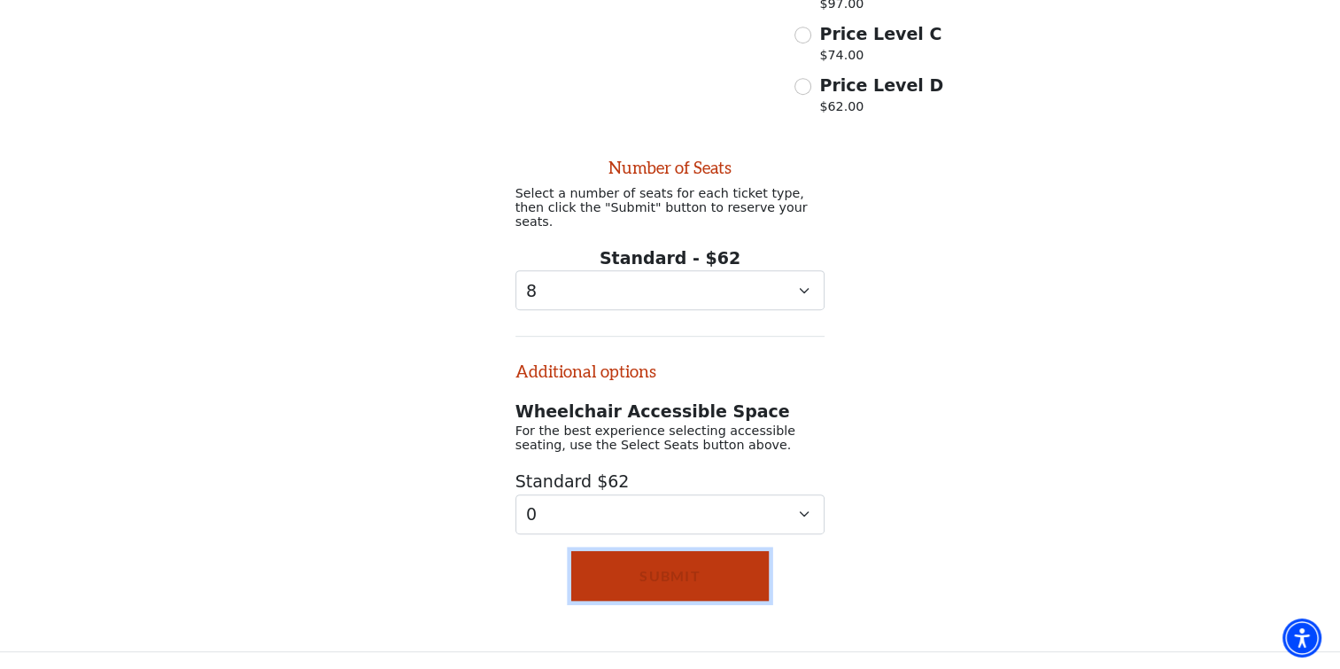
click at [716, 571] on button "Submit" at bounding box center [670, 576] width 198 height 50
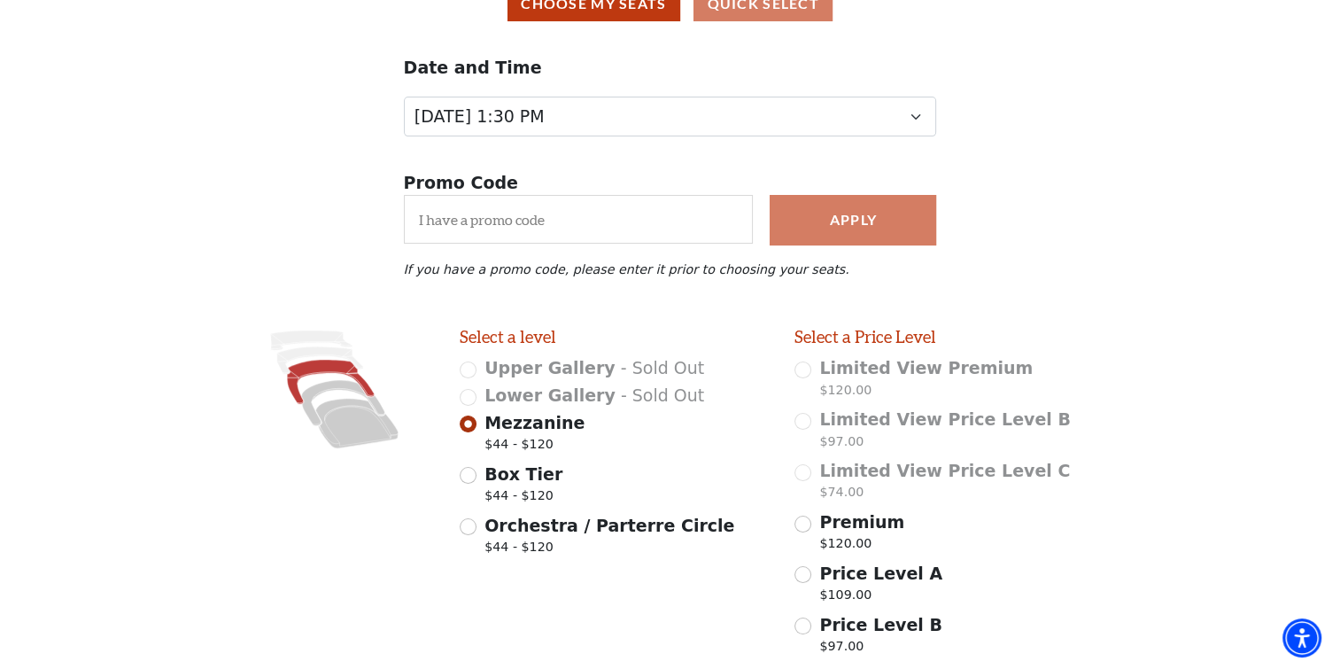
scroll to position [354, 0]
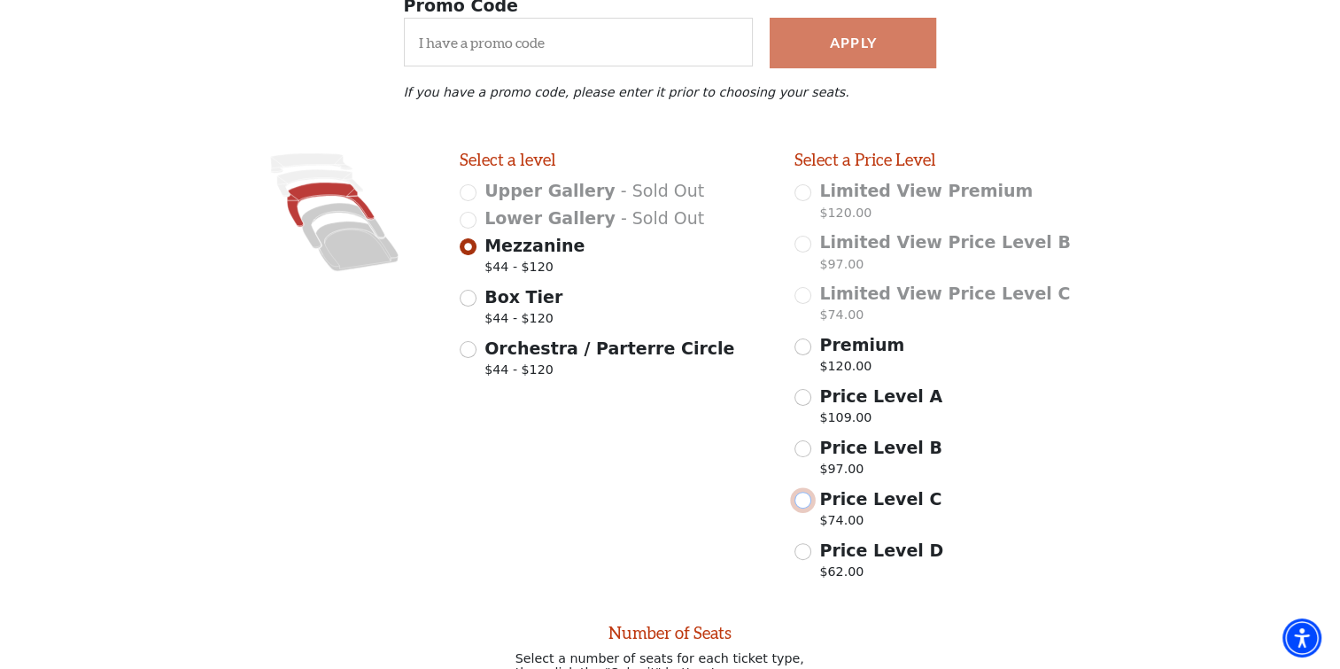
click at [804, 507] on input "Price Level C $74.00" at bounding box center [802, 499] width 17 height 17
radio input "true"
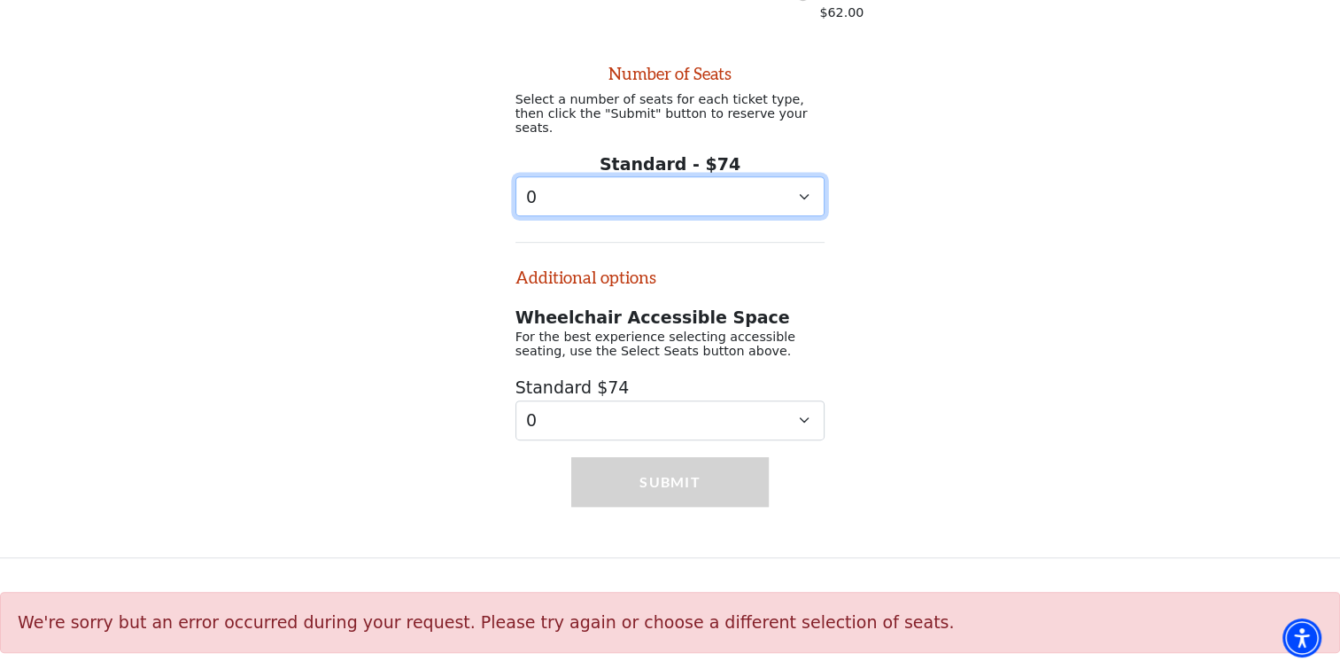
click at [802, 191] on select "0 1 2 3 4 5 6 7 8 9" at bounding box center [670, 196] width 310 height 40
select select "8"
click at [515, 176] on select "0 1 2 3 4 5 6 7 8 9" at bounding box center [670, 196] width 310 height 40
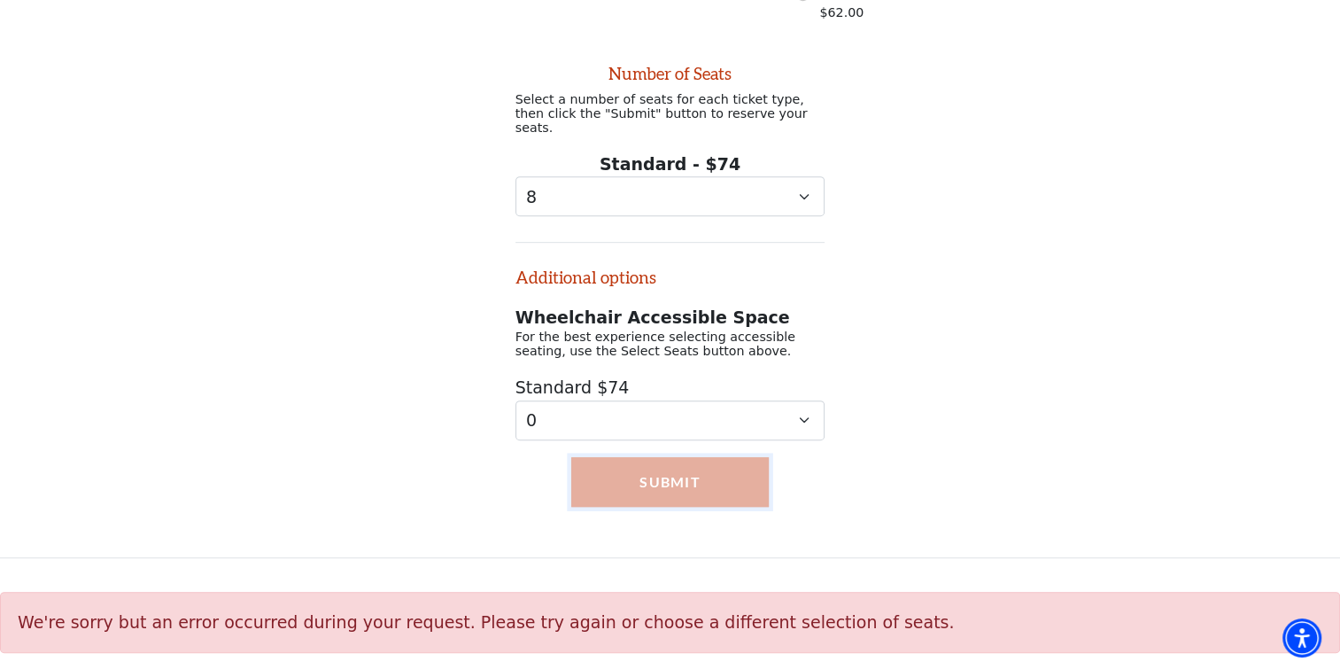
click at [664, 481] on button "Submit" at bounding box center [670, 482] width 198 height 50
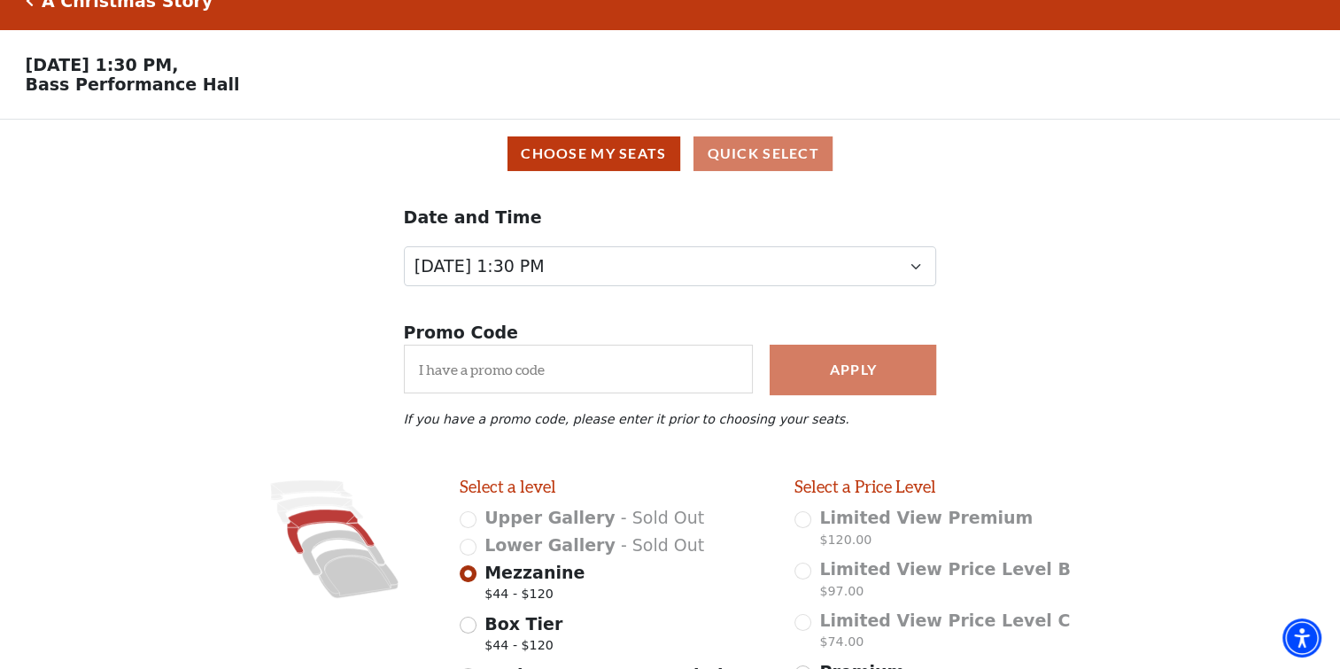
scroll to position [0, 0]
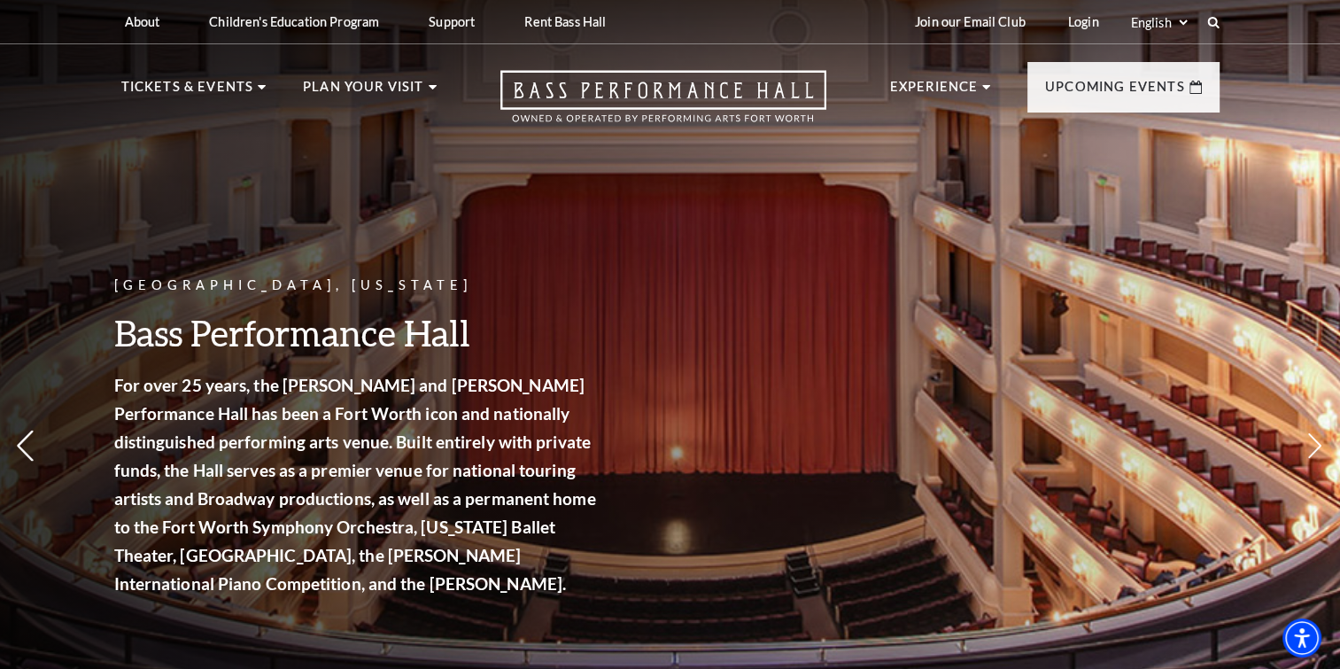
click at [19, 447] on icon at bounding box center [25, 445] width 19 height 31
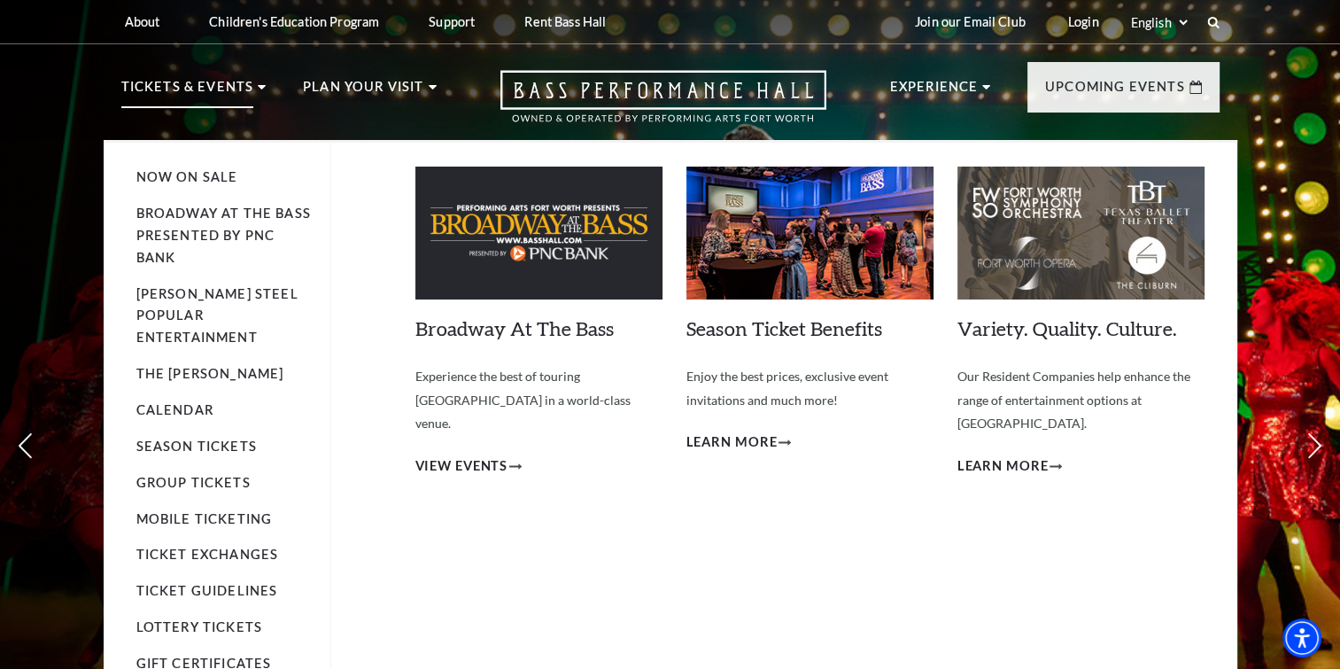
click at [209, 85] on p "Tickets & Events" at bounding box center [187, 92] width 133 height 32
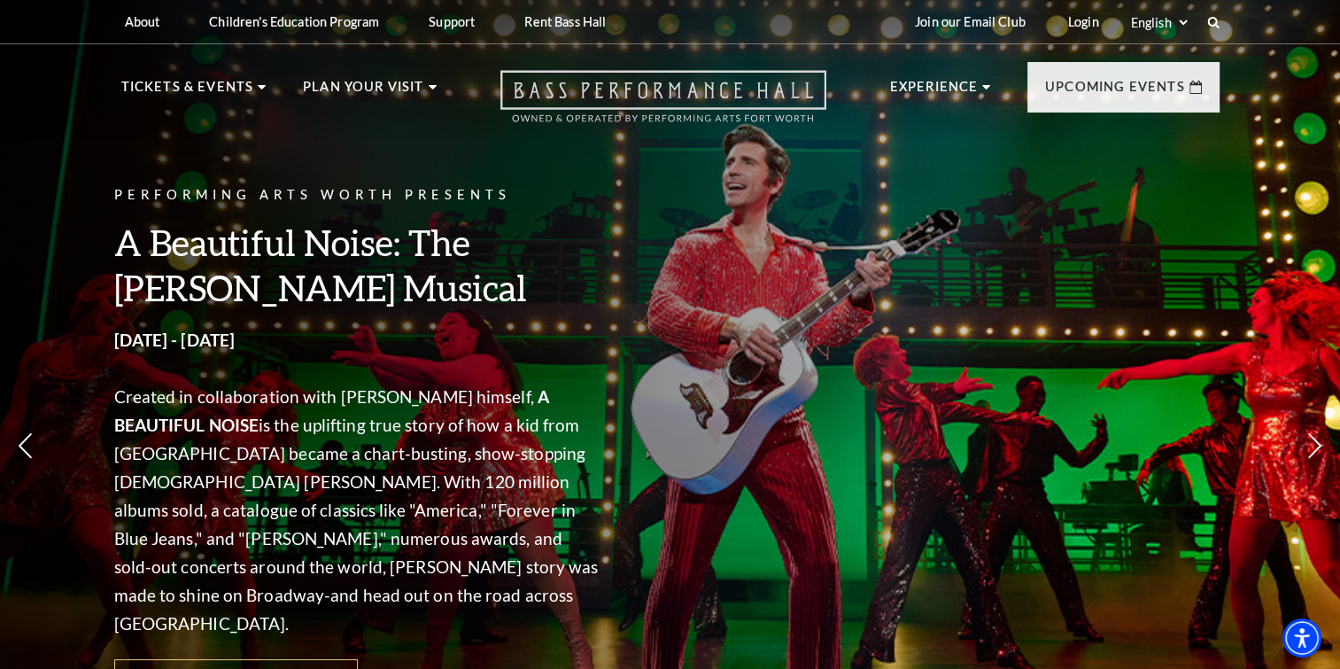
click at [627, 90] on icon "Open this option" at bounding box center [663, 96] width 326 height 52
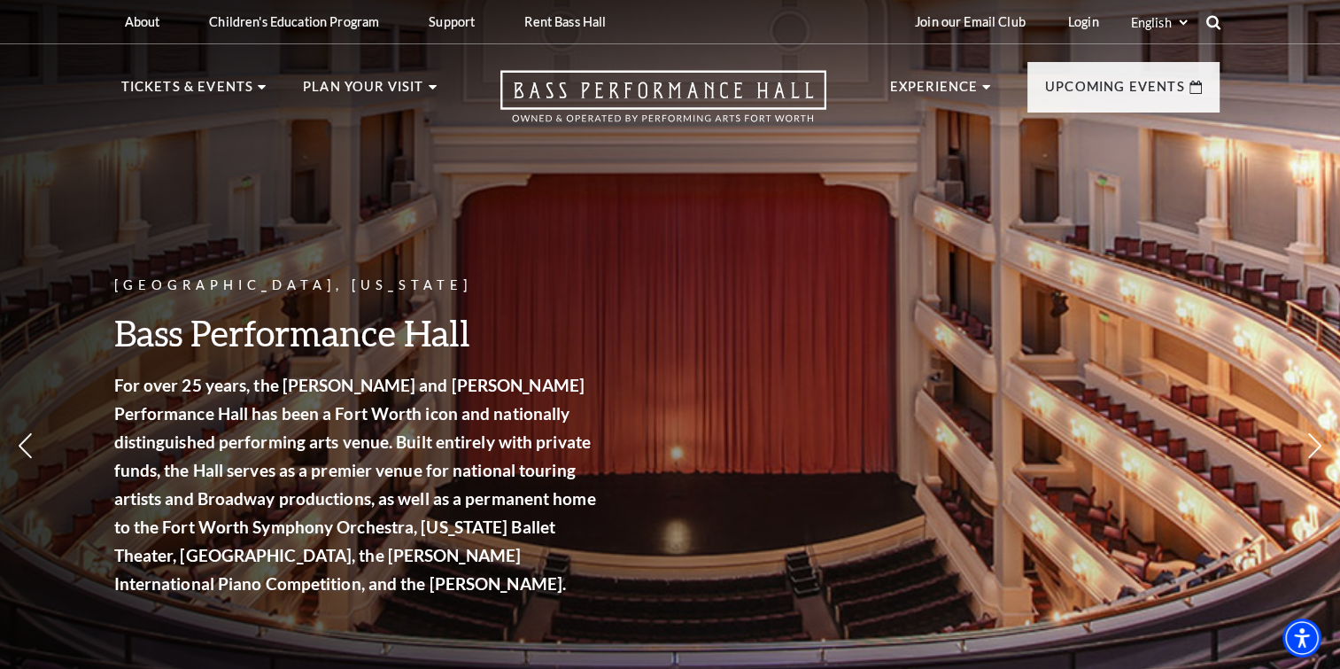
click at [1208, 21] on icon at bounding box center [1213, 22] width 16 height 16
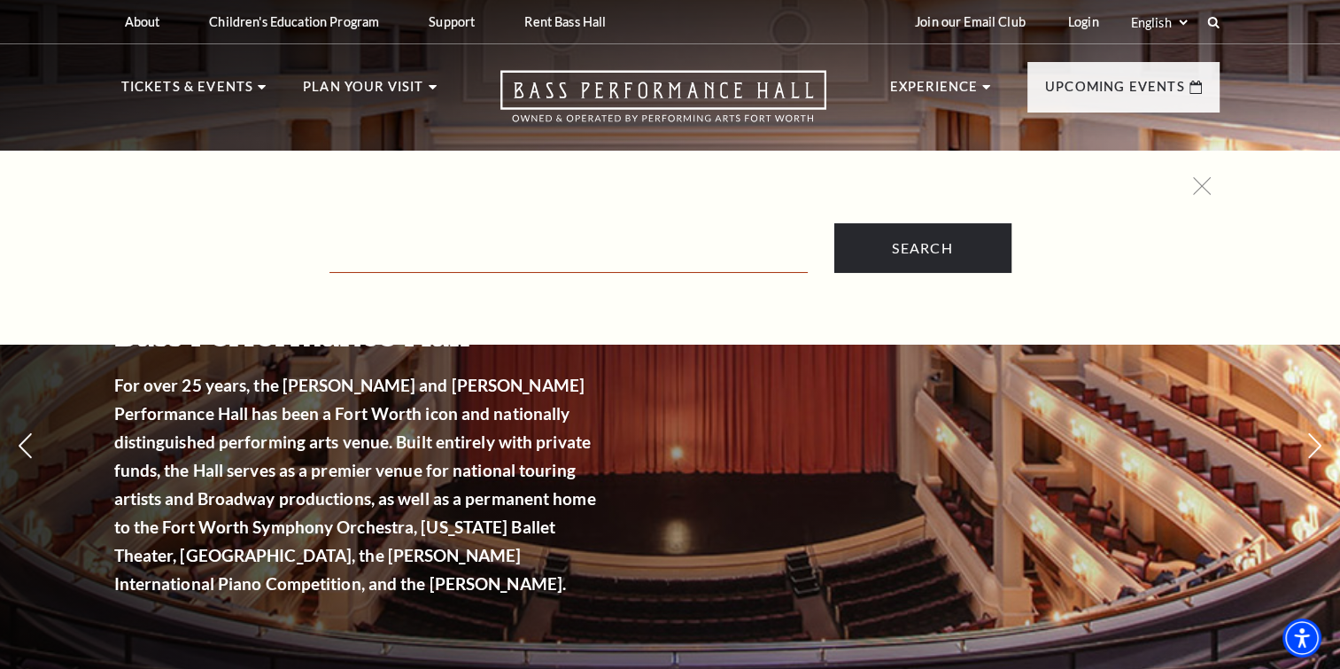
drag, startPoint x: 400, startPoint y: 255, endPoint x: 411, endPoint y: 256, distance: 10.7
click at [400, 255] on input "Text field" at bounding box center [568, 254] width 478 height 36
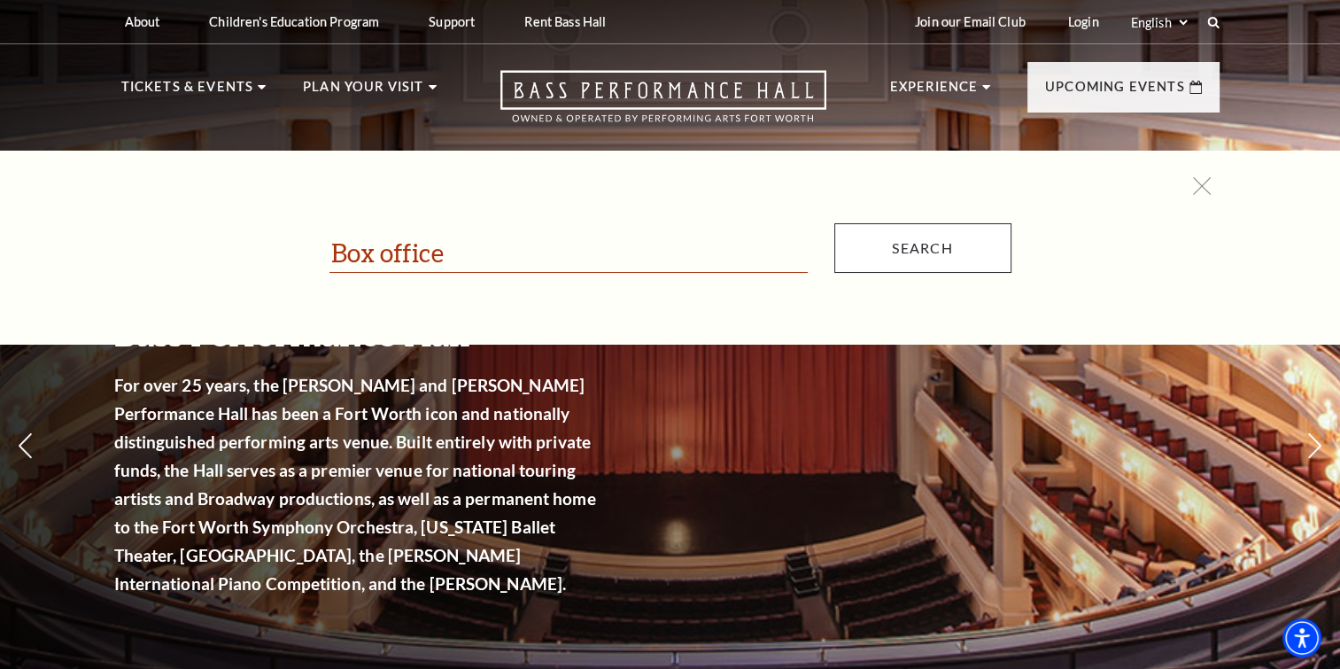
type input "Box office"
click at [908, 255] on input "Search" at bounding box center [922, 248] width 177 height 50
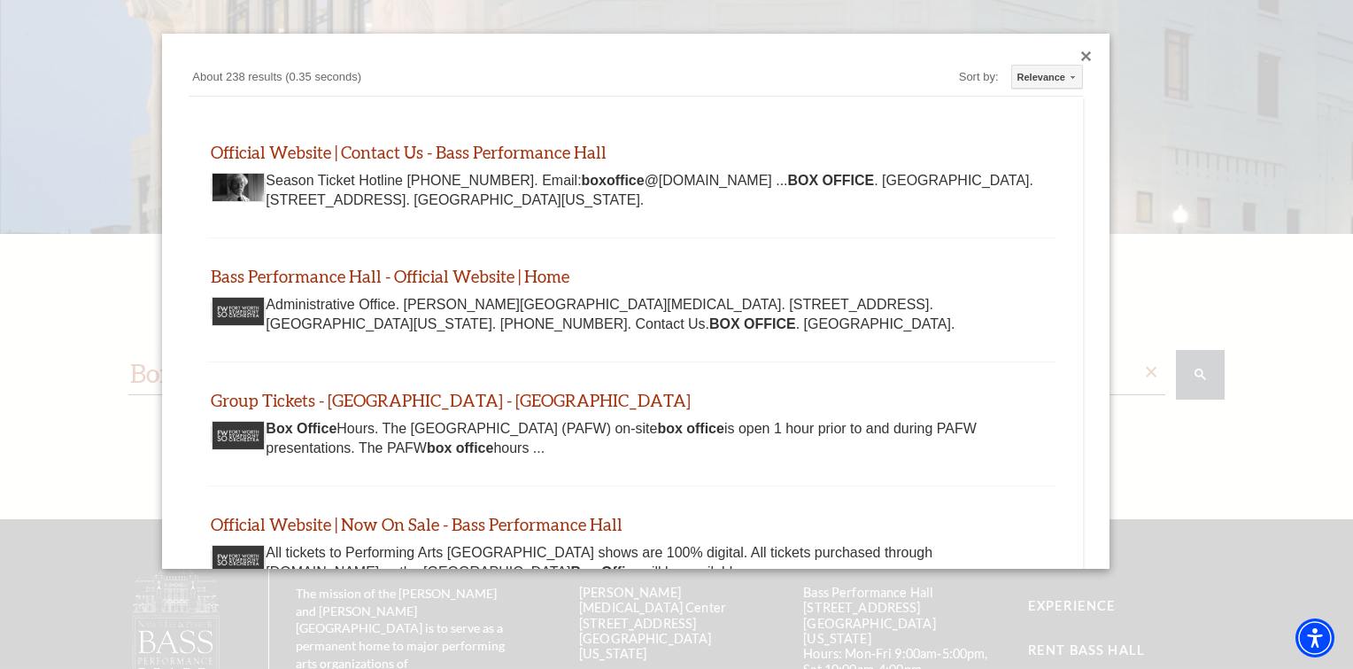
click at [1081, 53] on div "Close dialog" at bounding box center [1086, 56] width 11 height 11
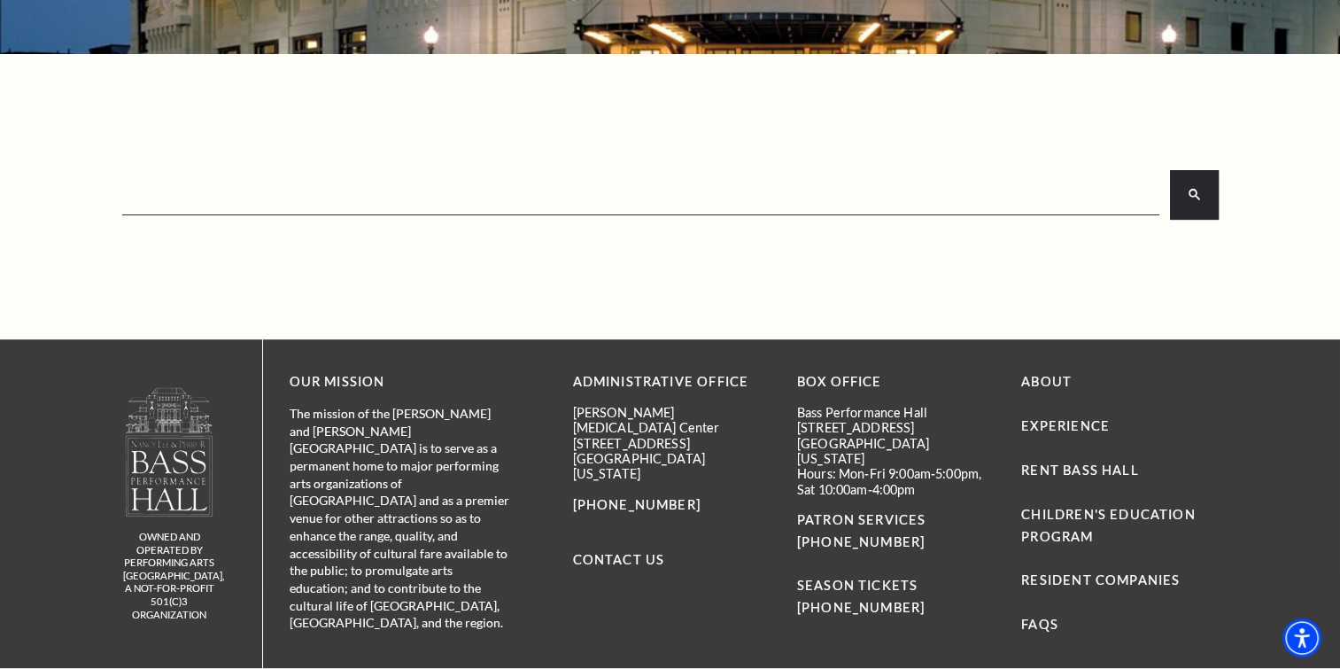
scroll to position [477, 0]
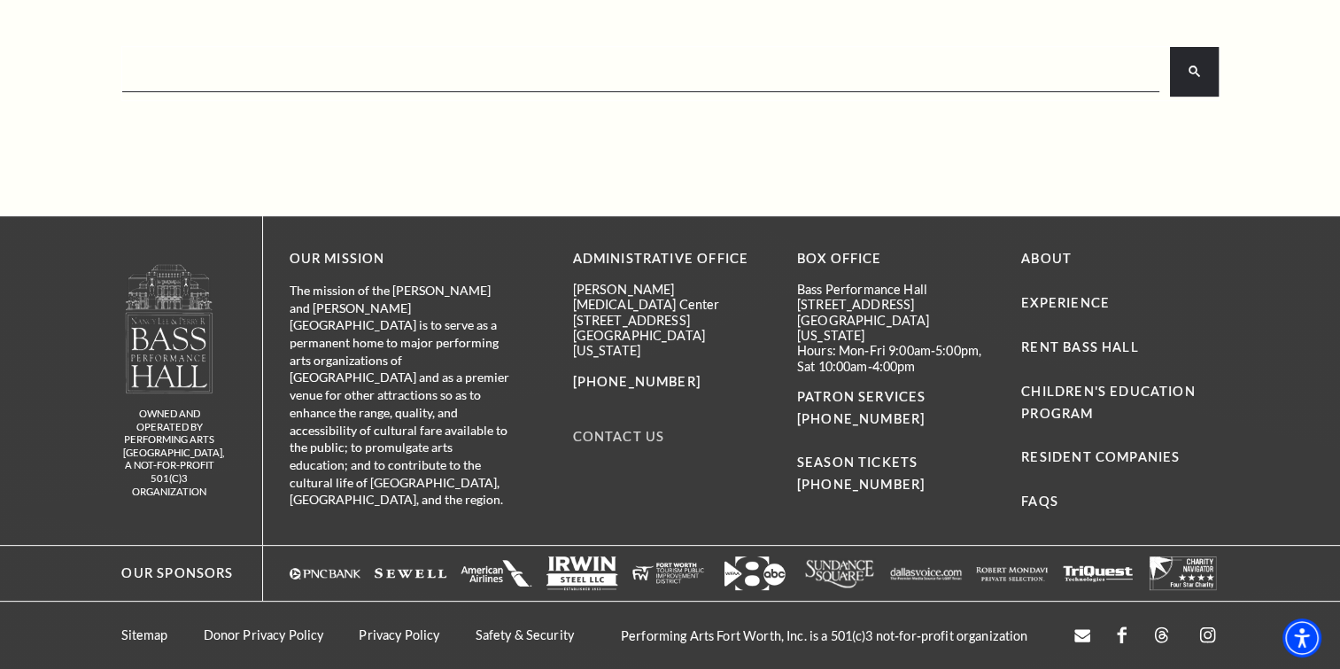
click at [627, 429] on link "Contact Us" at bounding box center [619, 436] width 92 height 15
